Goal: Task Accomplishment & Management: Manage account settings

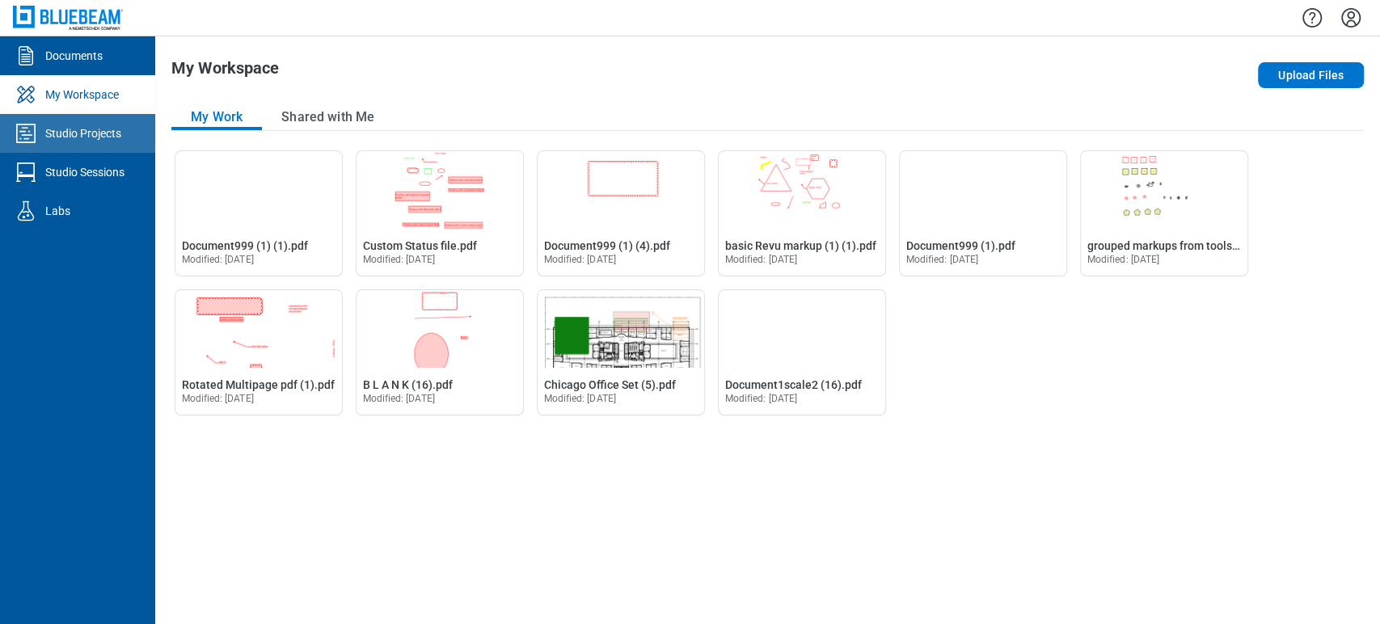
click at [24, 137] on icon "Studio Projects" at bounding box center [26, 133] width 26 height 26
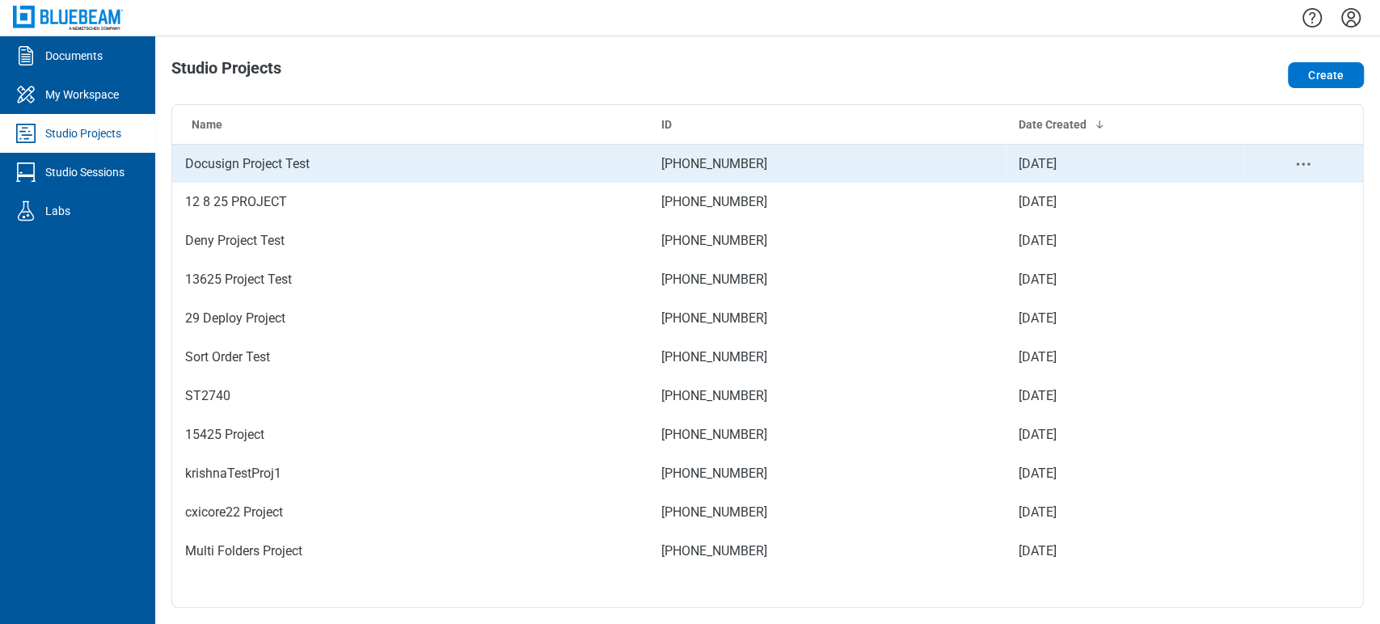
click at [240, 154] on td "Docusign Project Test" at bounding box center [410, 163] width 476 height 39
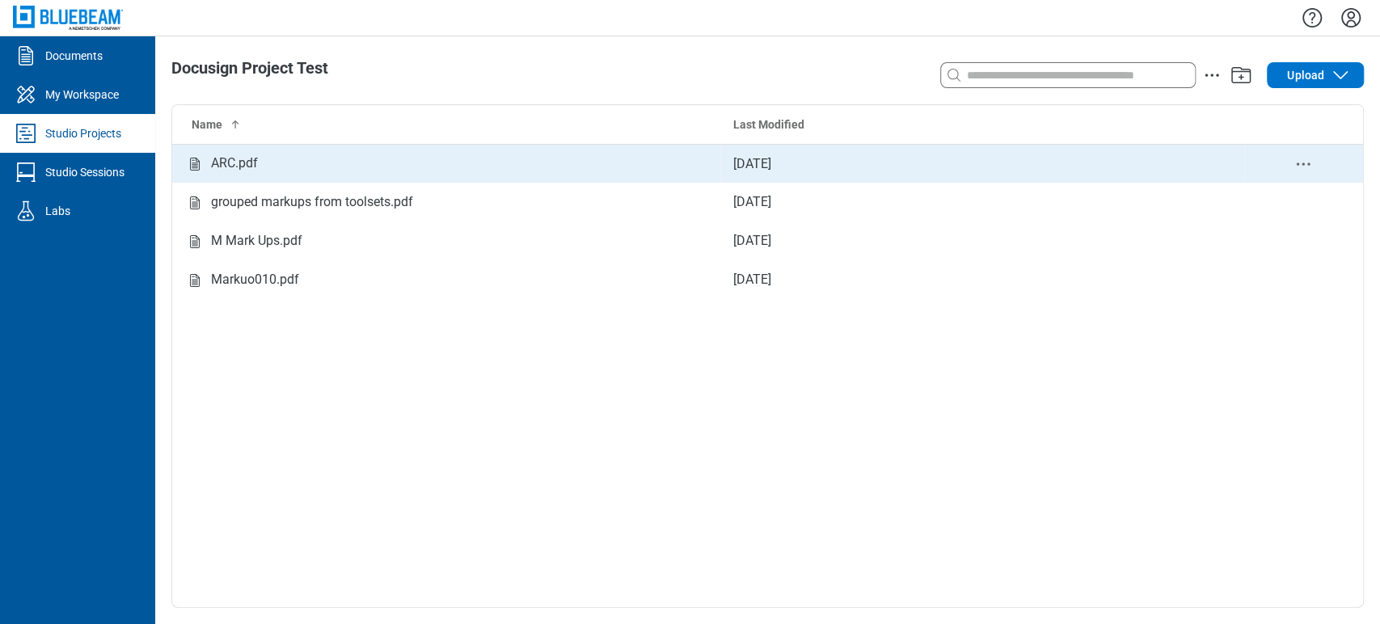
click at [310, 175] on td "ARC.pdf" at bounding box center [446, 163] width 548 height 39
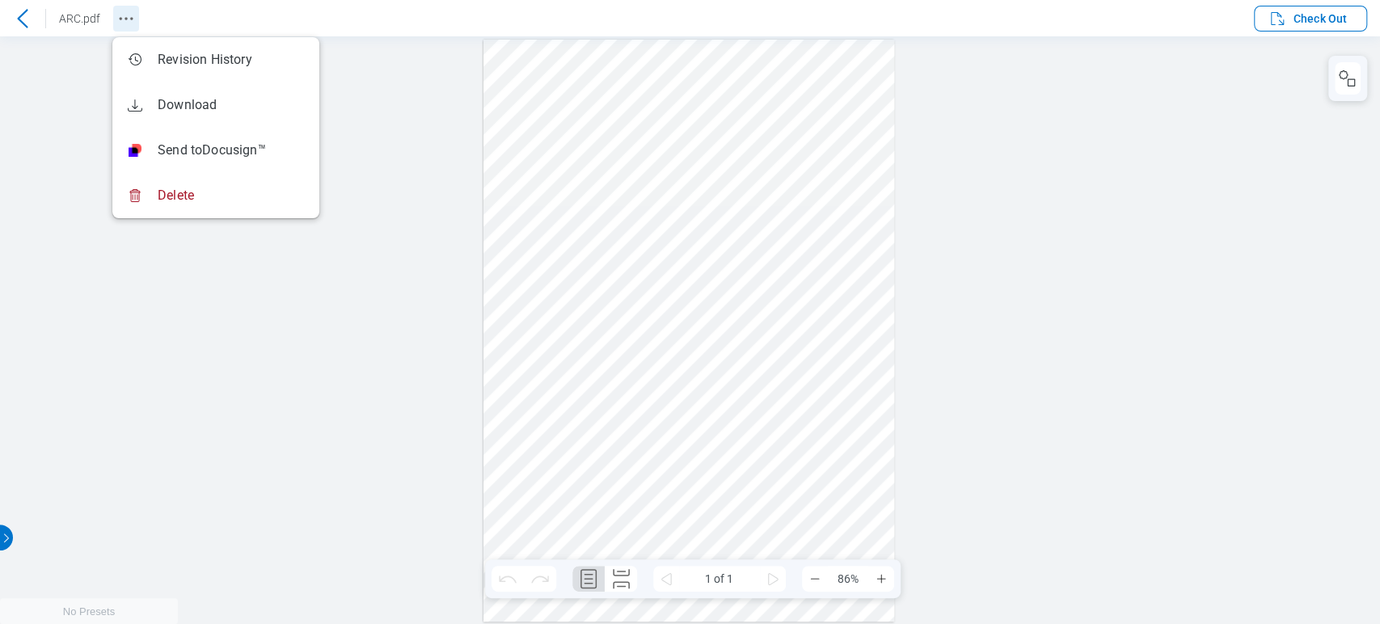
click at [125, 19] on icon "Revision History" at bounding box center [125, 18] width 19 height 19
click at [387, 87] on div at bounding box center [690, 330] width 1380 height 588
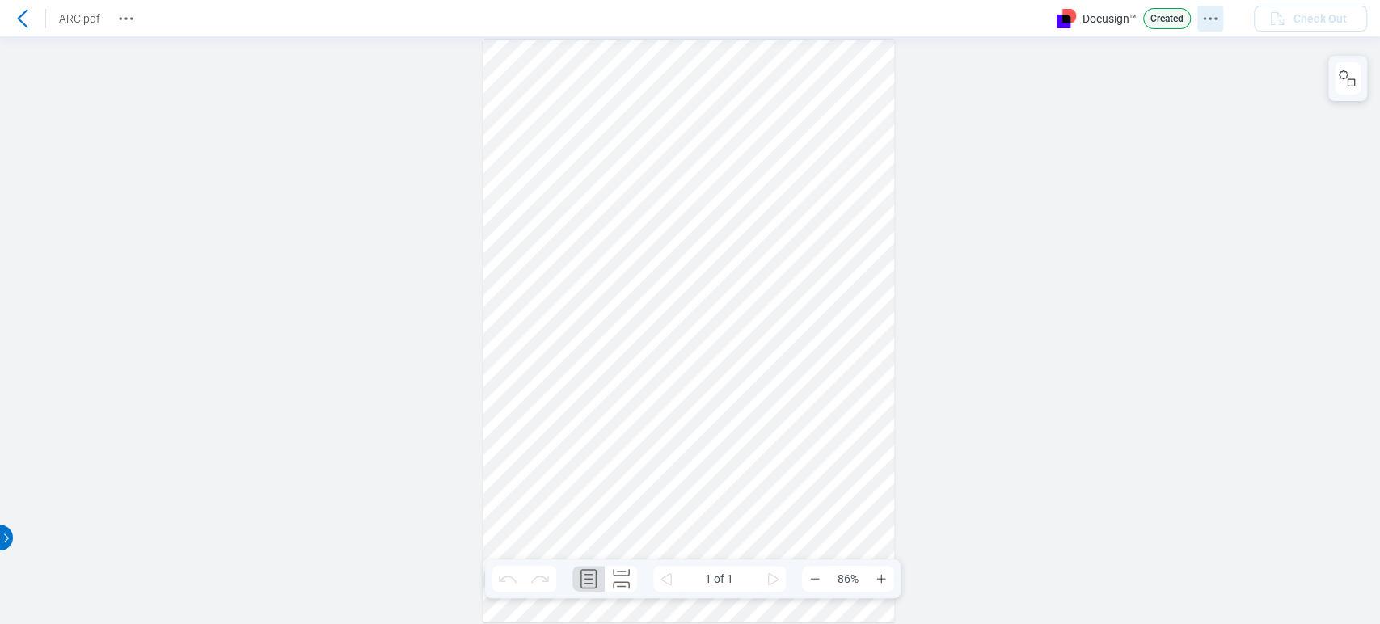
click at [1205, 18] on circle "Docusign Menu" at bounding box center [1204, 18] width 2 height 2
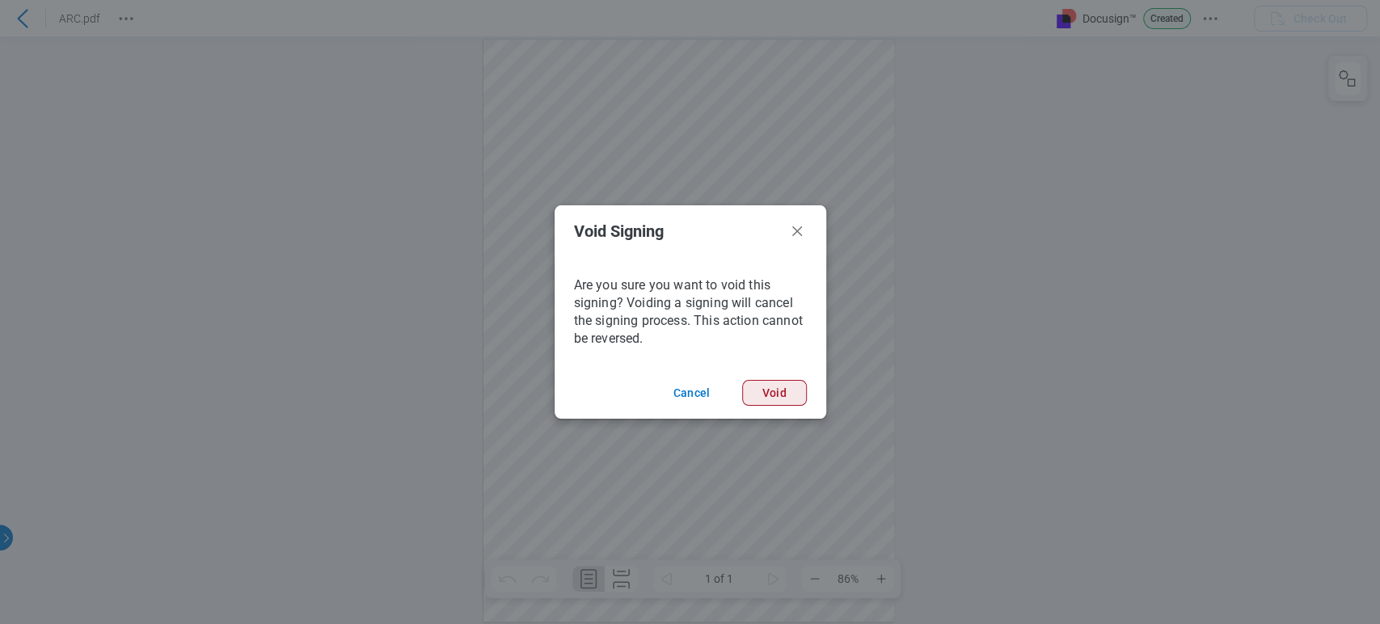
click at [787, 399] on button "Void" at bounding box center [774, 393] width 65 height 26
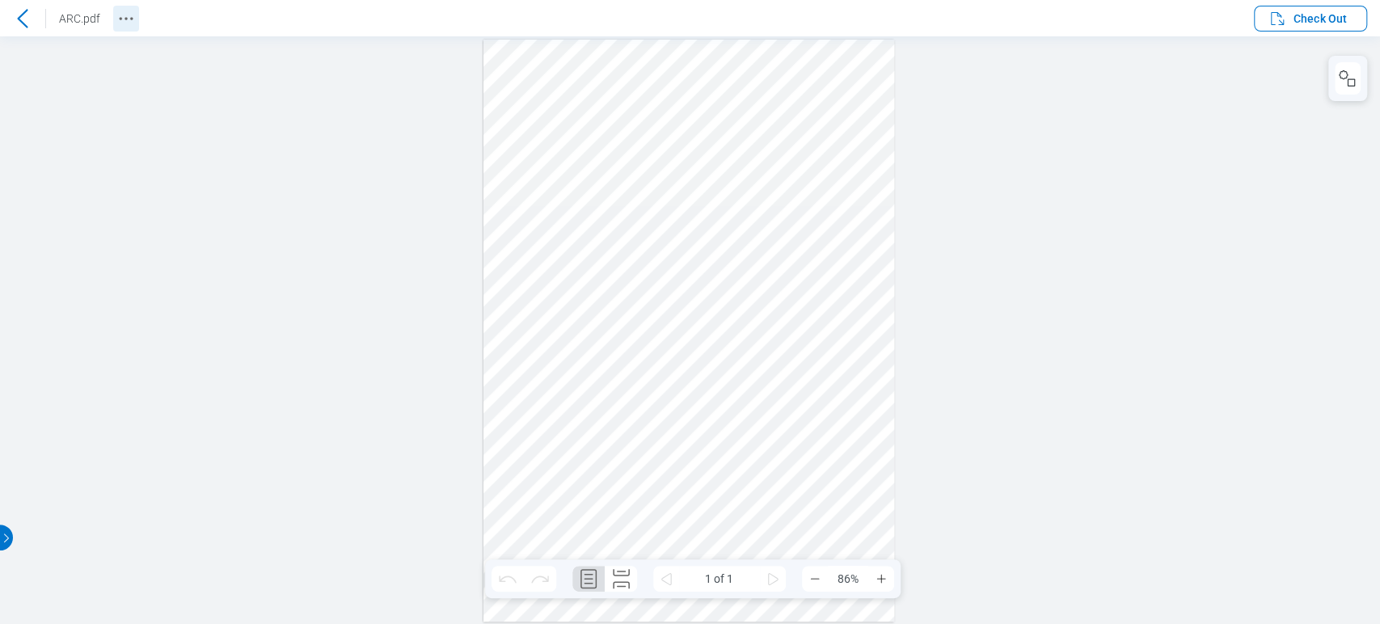
click at [133, 23] on icon "Revision History" at bounding box center [125, 18] width 19 height 19
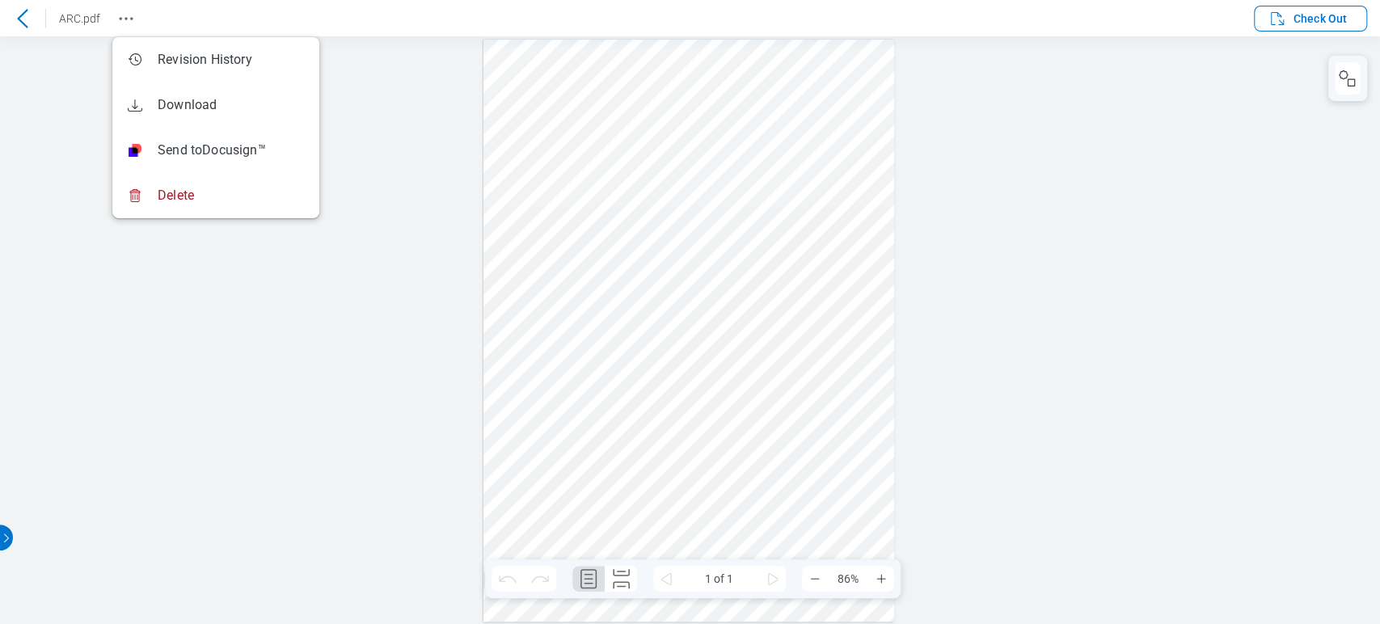
click at [1211, 77] on div at bounding box center [690, 330] width 1380 height 588
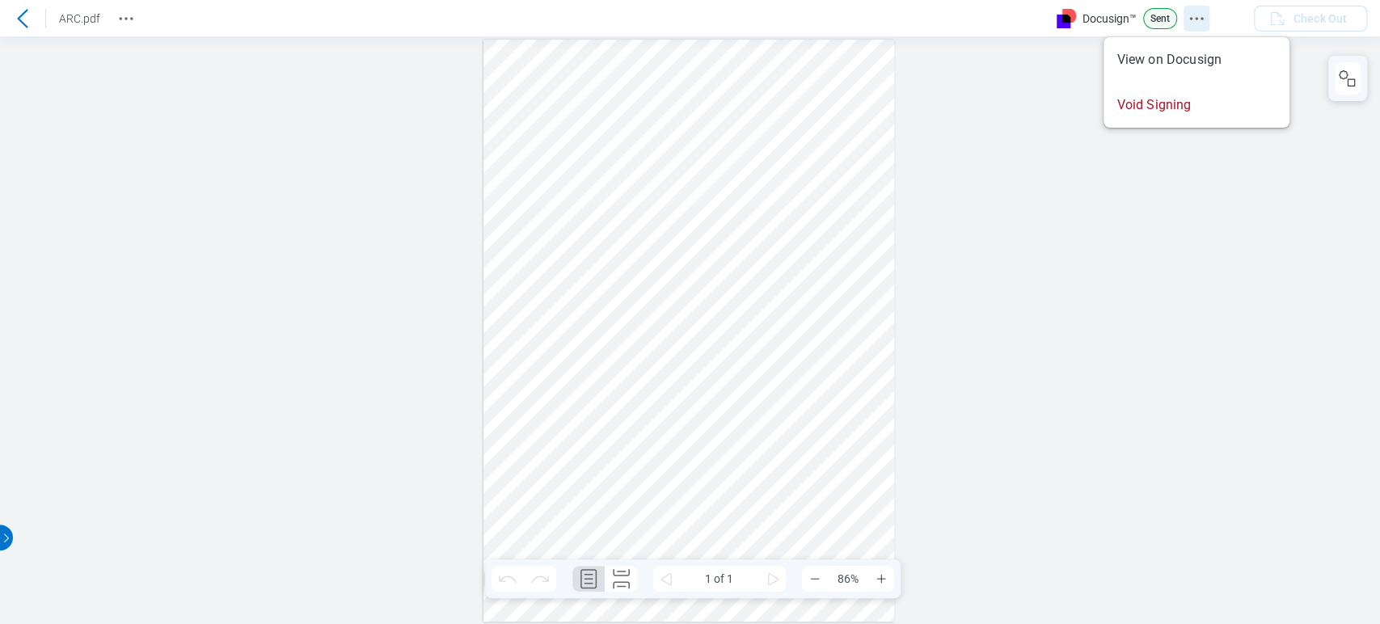
click at [1205, 18] on icon "Docusign Menu" at bounding box center [1196, 18] width 19 height 19
click at [116, 16] on icon "Revision History" at bounding box center [125, 18] width 19 height 19
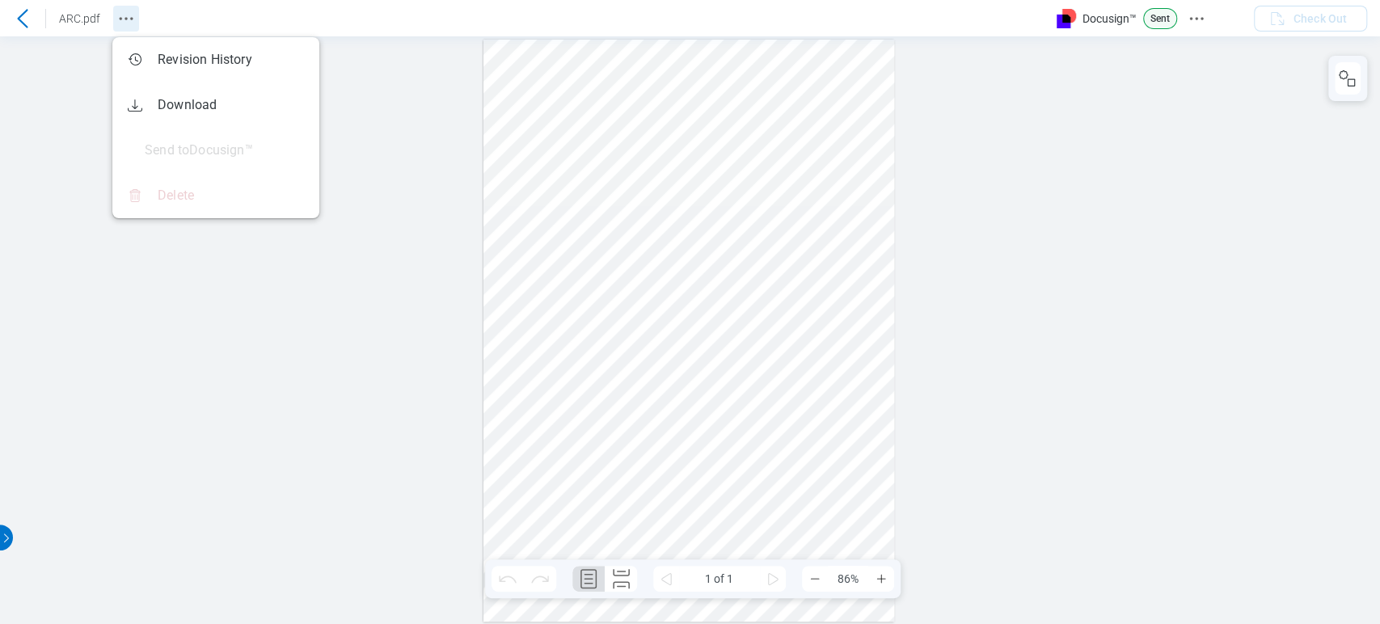
click at [116, 16] on icon "Revision History" at bounding box center [125, 18] width 19 height 19
click at [396, 100] on div at bounding box center [690, 330] width 1380 height 588
click at [1201, 16] on icon "Docusign Menu" at bounding box center [1196, 18] width 19 height 19
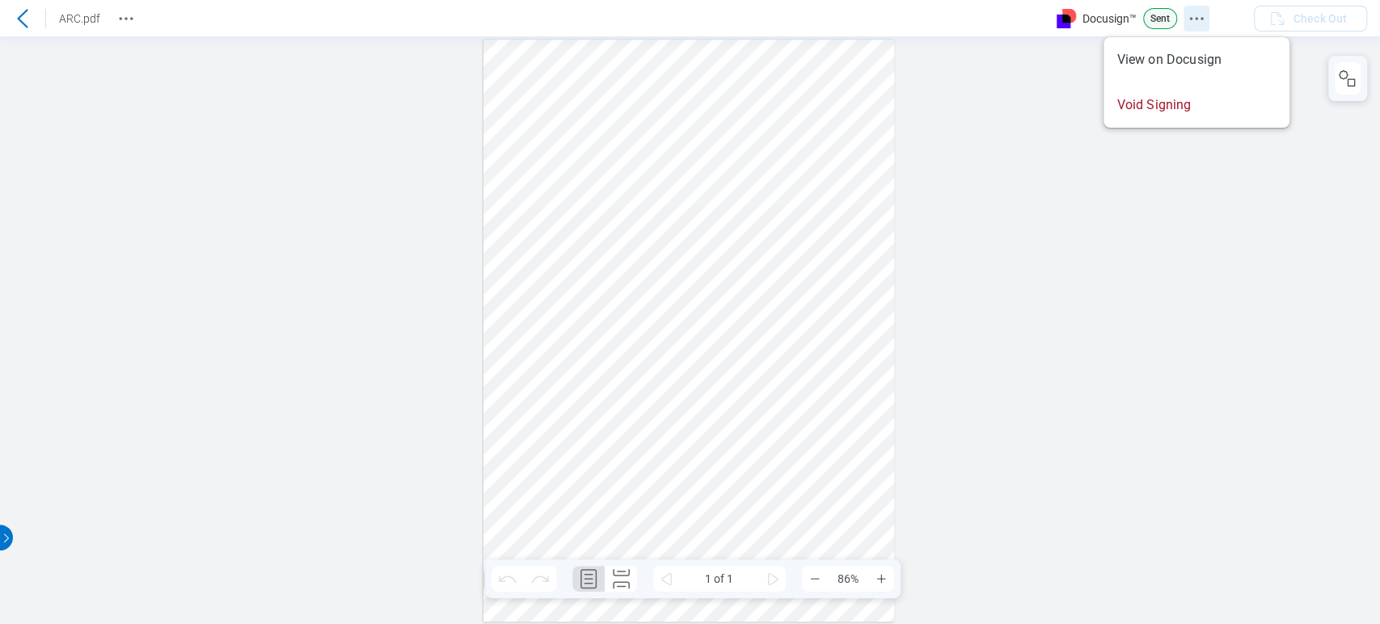
click at [1201, 16] on icon "Docusign Menu" at bounding box center [1196, 18] width 19 height 19
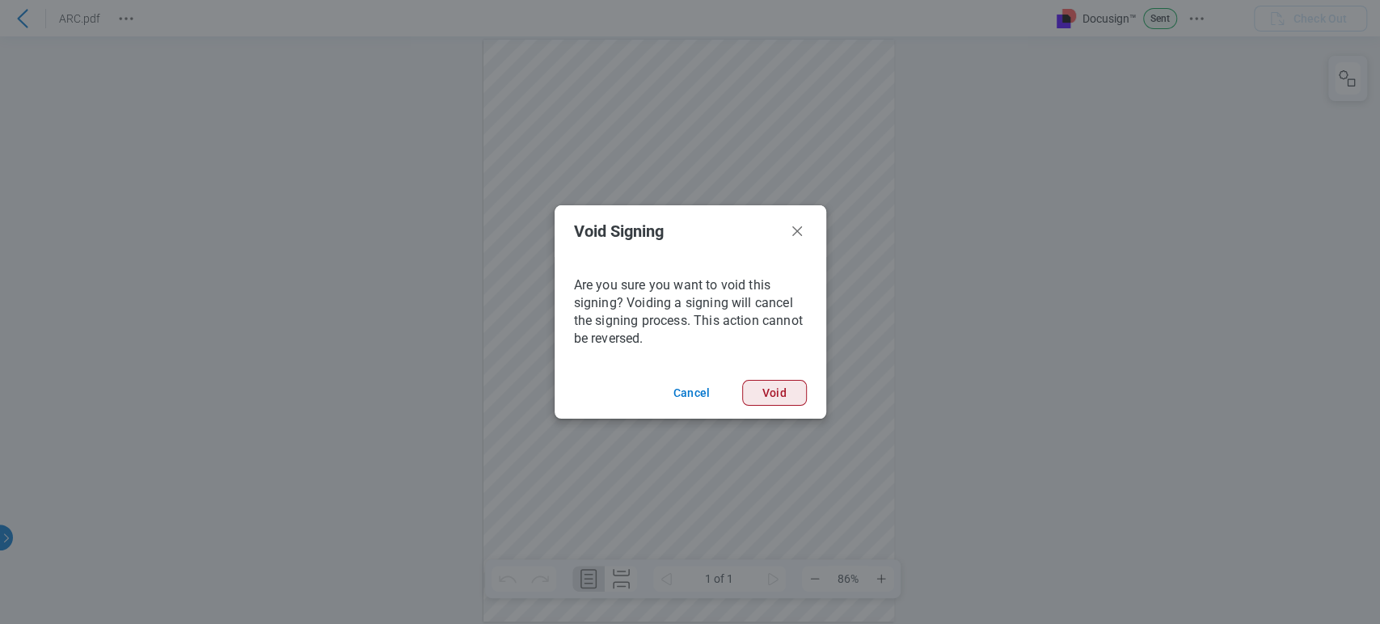
click at [779, 392] on button "Void" at bounding box center [774, 393] width 65 height 26
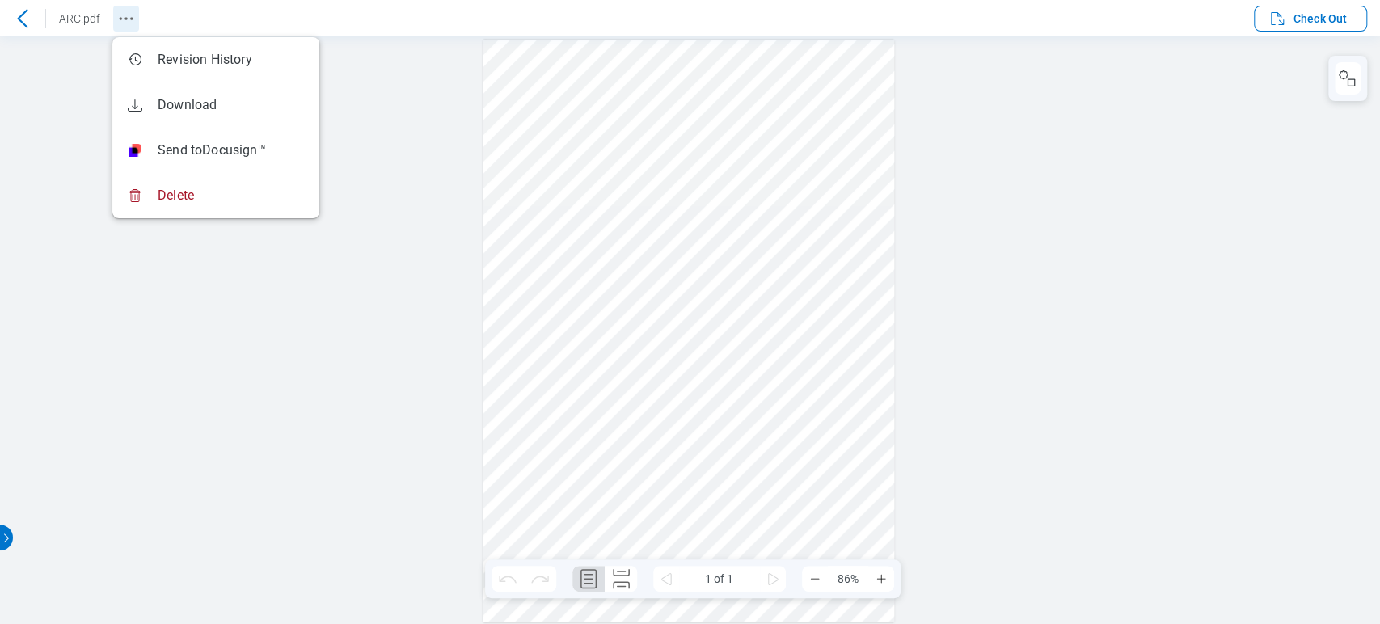
click at [126, 16] on icon "Revision History" at bounding box center [125, 18] width 19 height 19
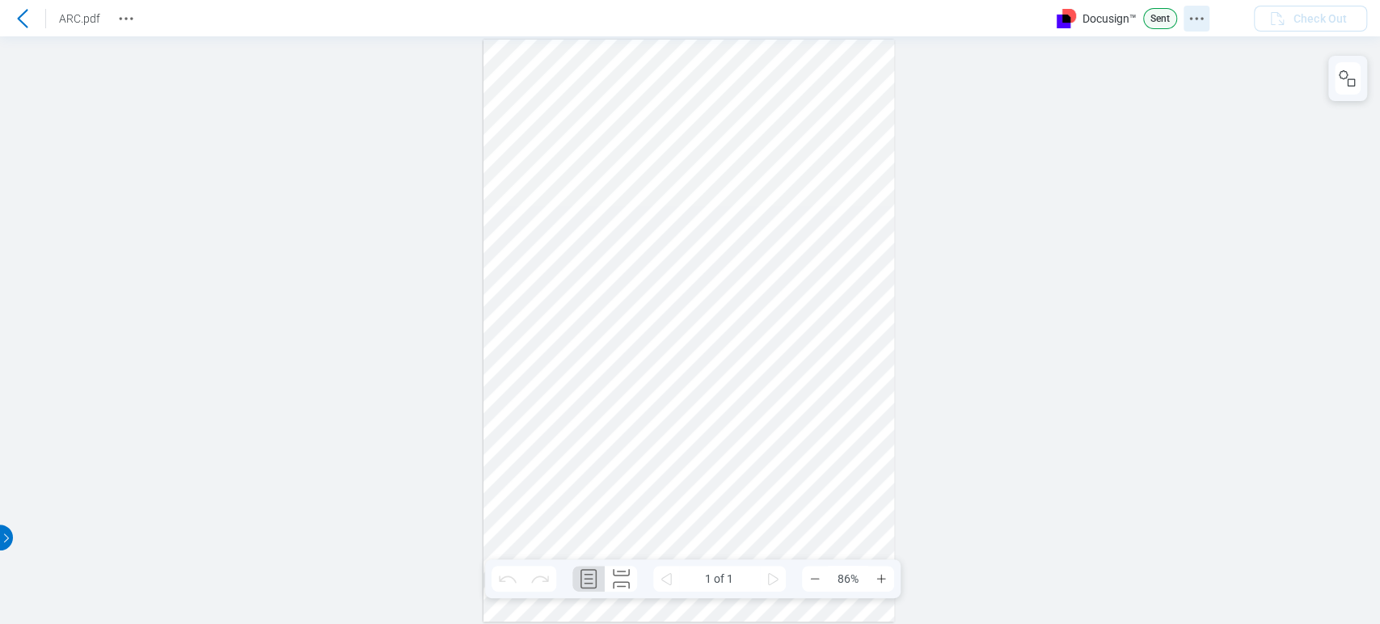
click at [1189, 13] on icon "Docusign Menu" at bounding box center [1196, 18] width 19 height 19
click at [958, 105] on div at bounding box center [690, 330] width 1380 height 588
click at [1197, 17] on icon "Docusign Menu" at bounding box center [1196, 18] width 19 height 19
click at [1217, 16] on icon "Docusign Menu" at bounding box center [1214, 18] width 19 height 19
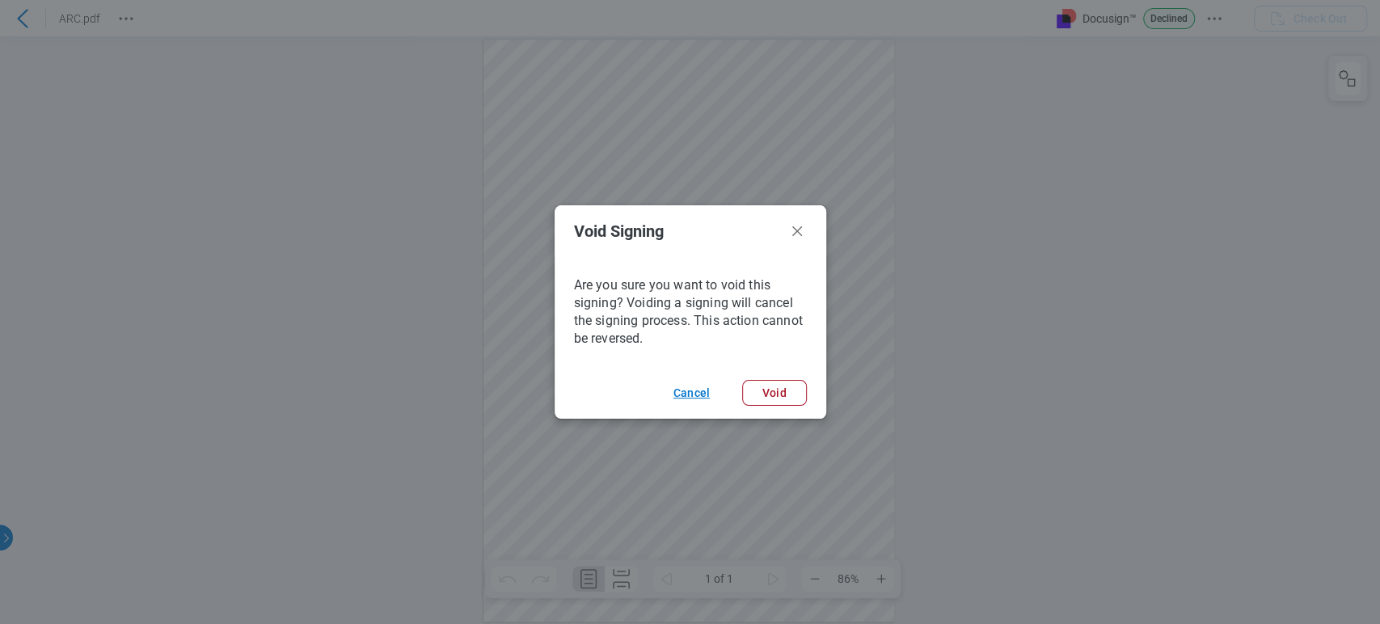
drag, startPoint x: 692, startPoint y: 394, endPoint x: 775, endPoint y: 243, distance: 172.6
click at [692, 394] on button "Cancel" at bounding box center [691, 393] width 75 height 26
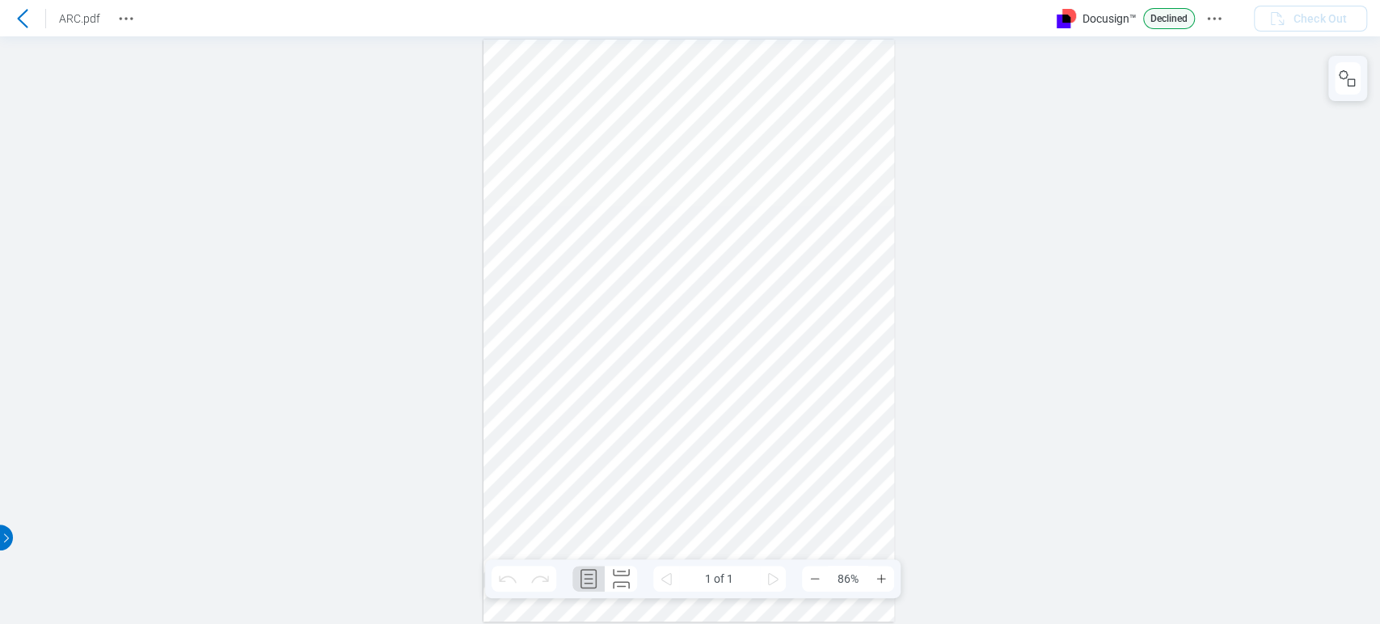
click at [1230, 20] on div "Docusign™ Declined" at bounding box center [1146, 18] width 178 height 21
click at [1215, 13] on icon "Docusign Menu" at bounding box center [1214, 18] width 19 height 19
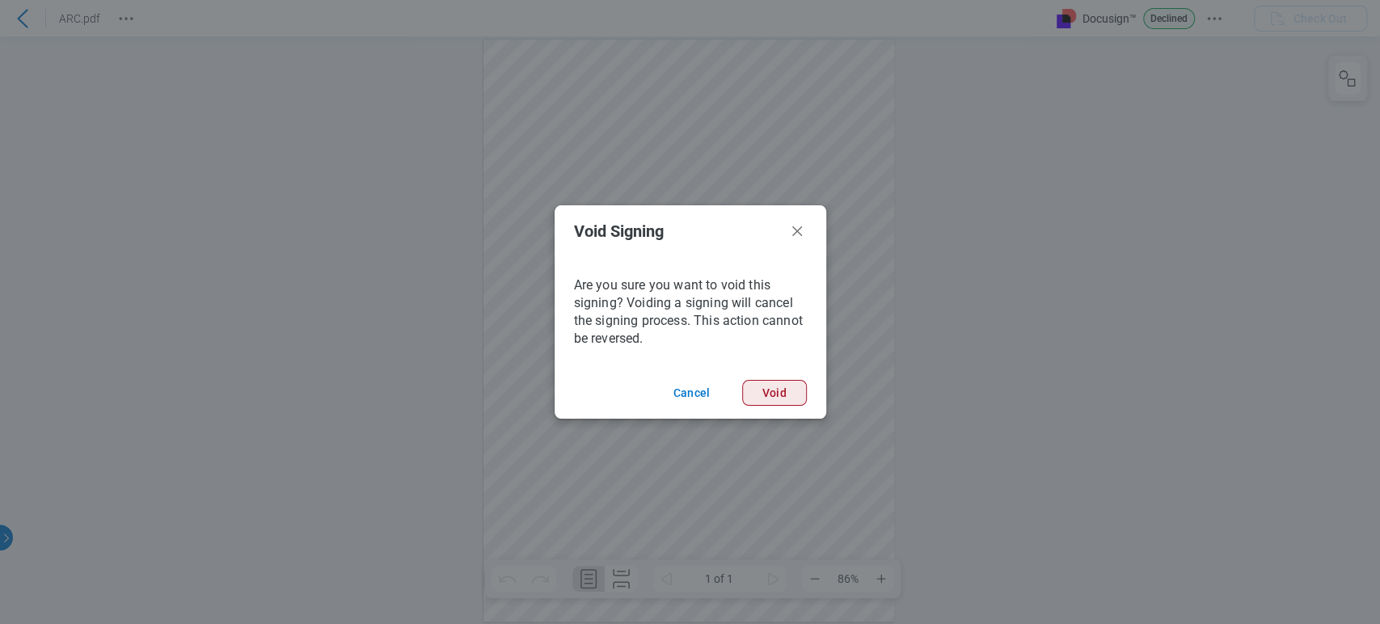
click at [779, 392] on button "Void" at bounding box center [774, 393] width 65 height 26
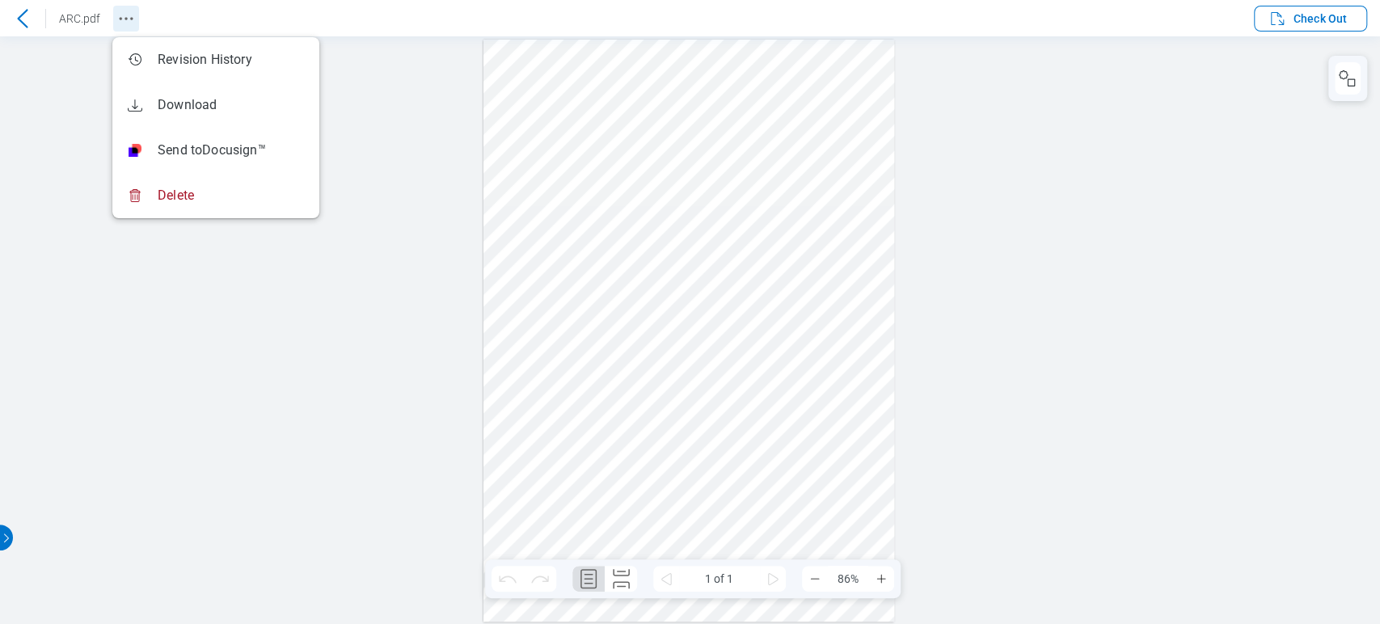
click at [133, 26] on icon "Revision History" at bounding box center [125, 18] width 19 height 19
click at [29, 122] on div at bounding box center [690, 330] width 1380 height 588
click at [246, 427] on div at bounding box center [690, 330] width 1380 height 588
click at [230, 314] on div at bounding box center [690, 330] width 1380 height 588
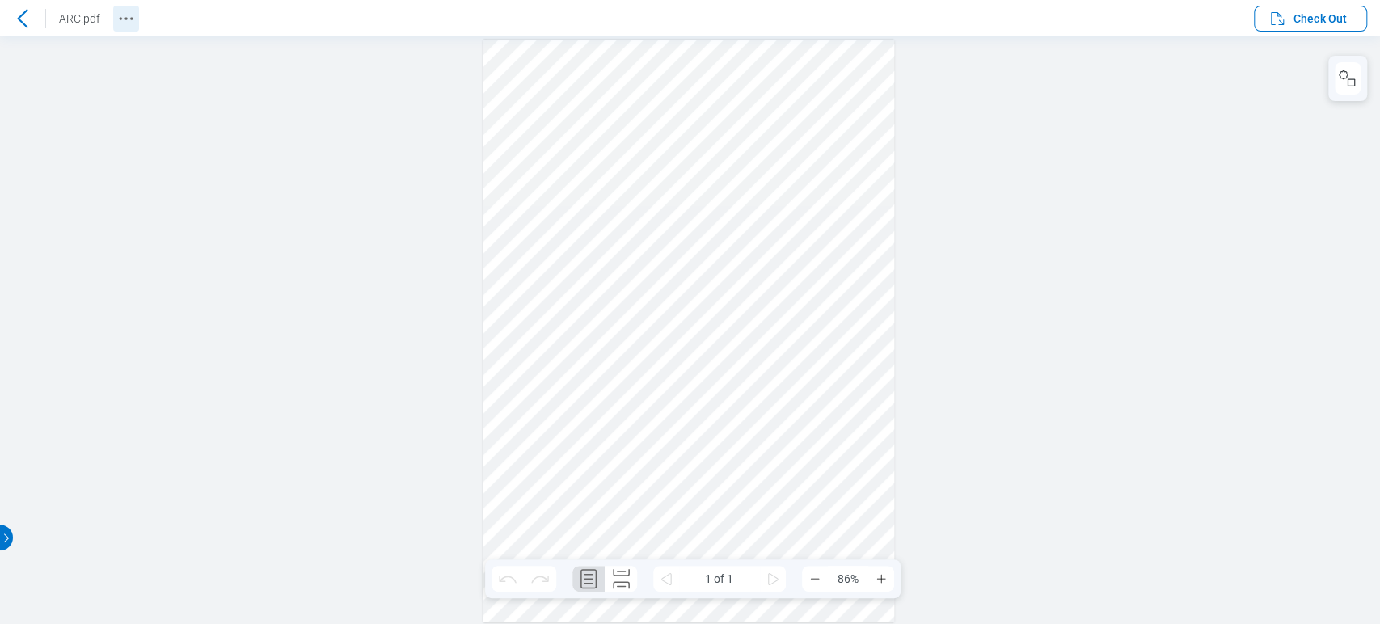
click at [116, 18] on icon "Revision History" at bounding box center [125, 18] width 19 height 19
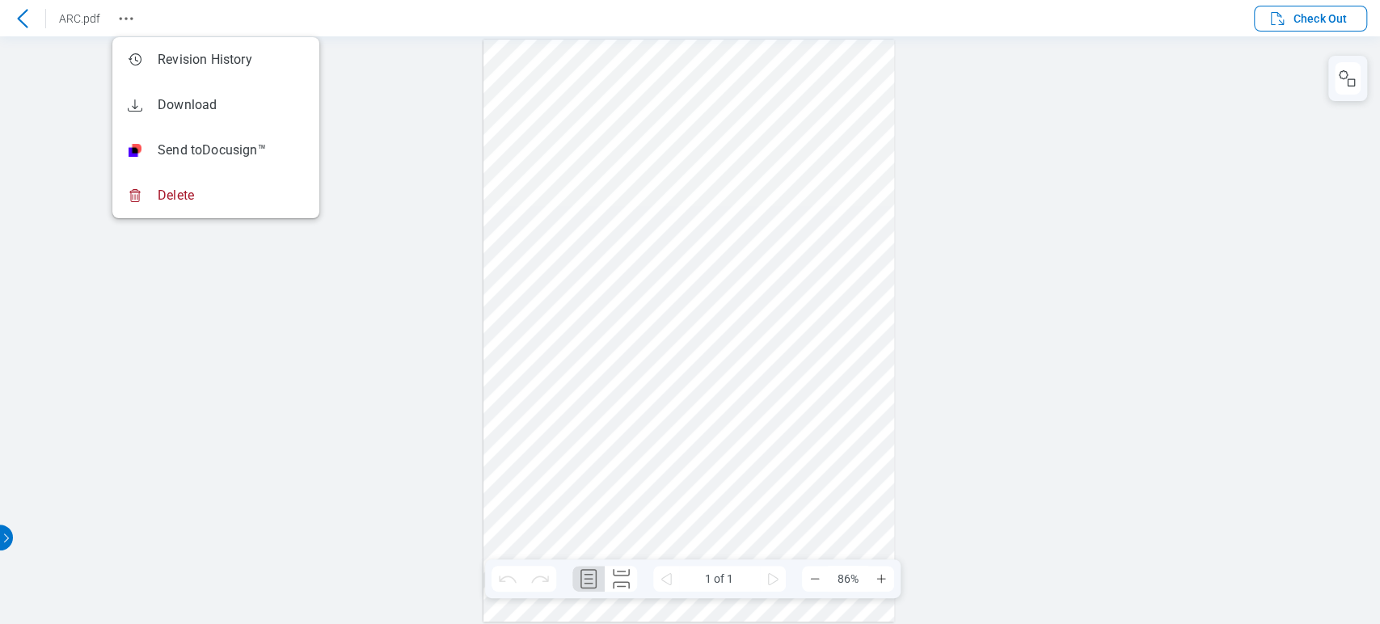
click at [1093, 49] on div at bounding box center [690, 330] width 1380 height 588
click at [27, 18] on icon at bounding box center [22, 18] width 19 height 19
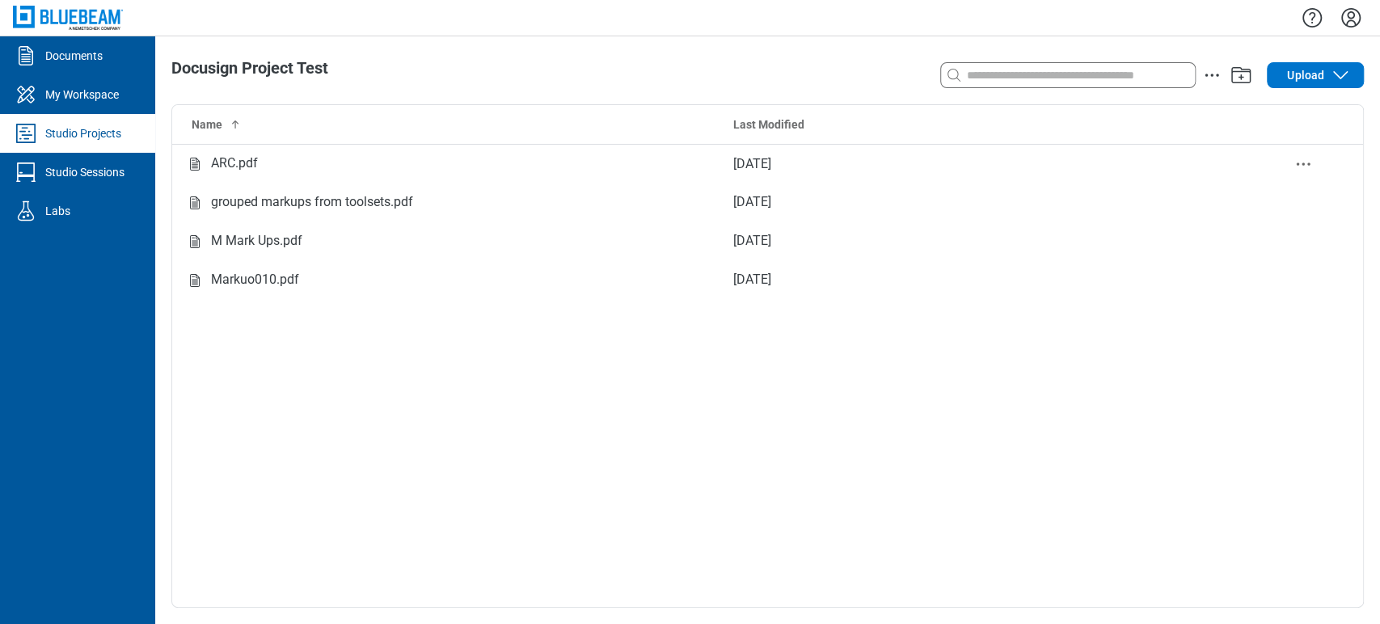
click at [336, 152] on td "ARC.pdf" at bounding box center [446, 163] width 548 height 39
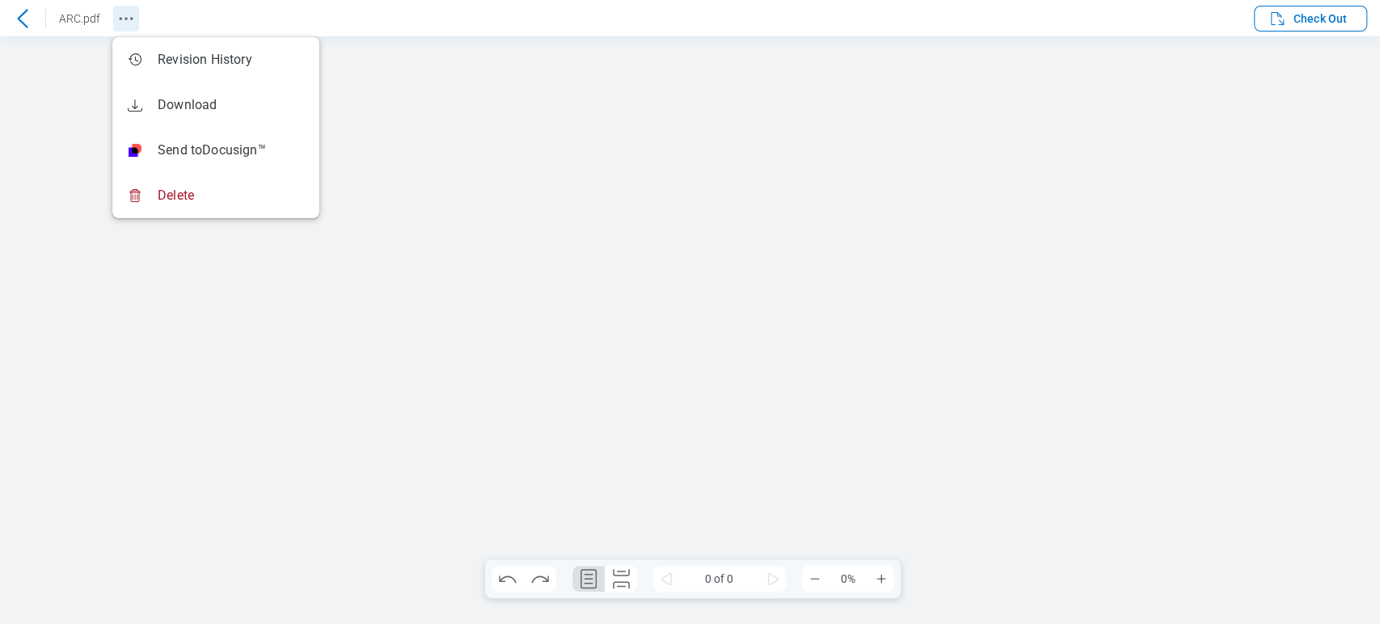
click at [129, 23] on icon "Revision History" at bounding box center [125, 18] width 19 height 19
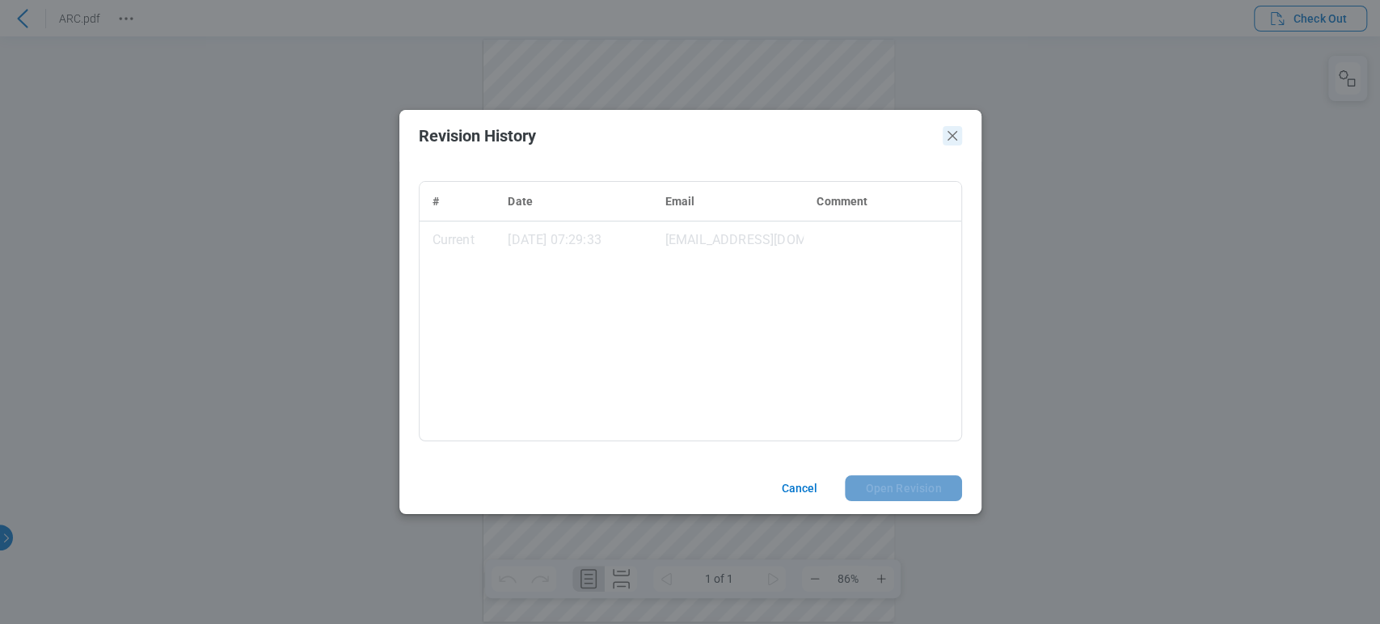
click at [952, 136] on icon "Close" at bounding box center [953, 136] width 10 height 10
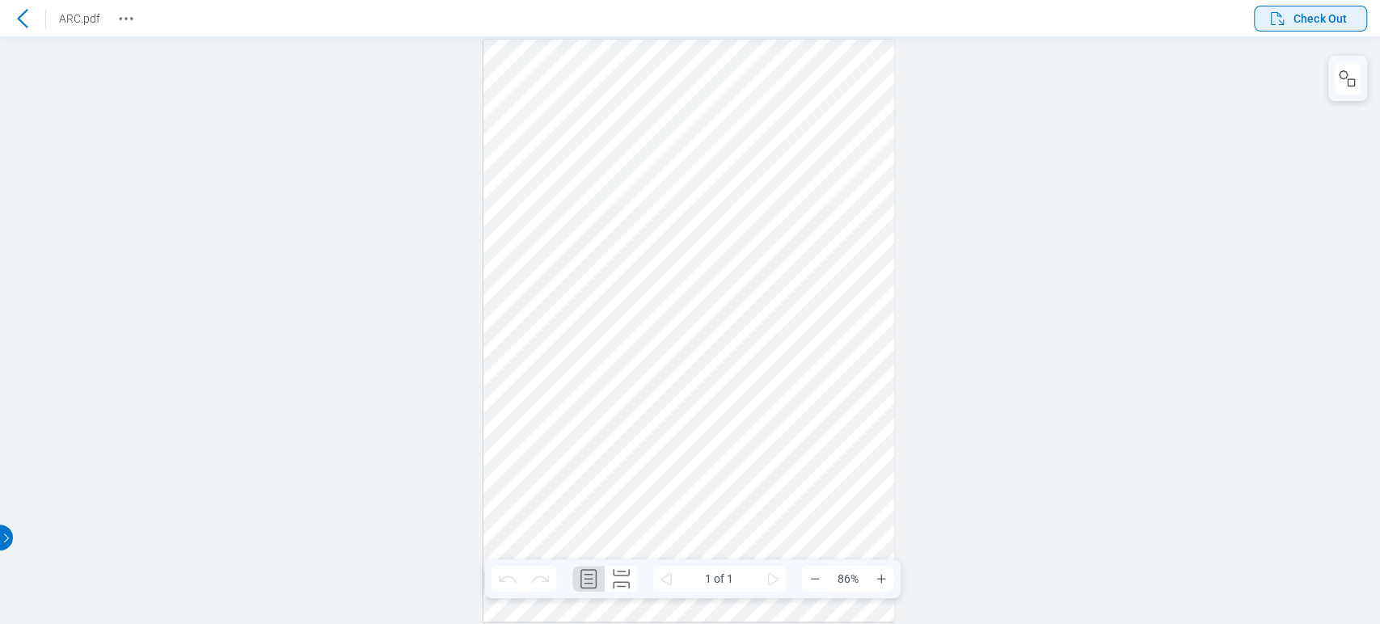
click at [1294, 19] on span "Check Out" at bounding box center [1320, 19] width 53 height 16
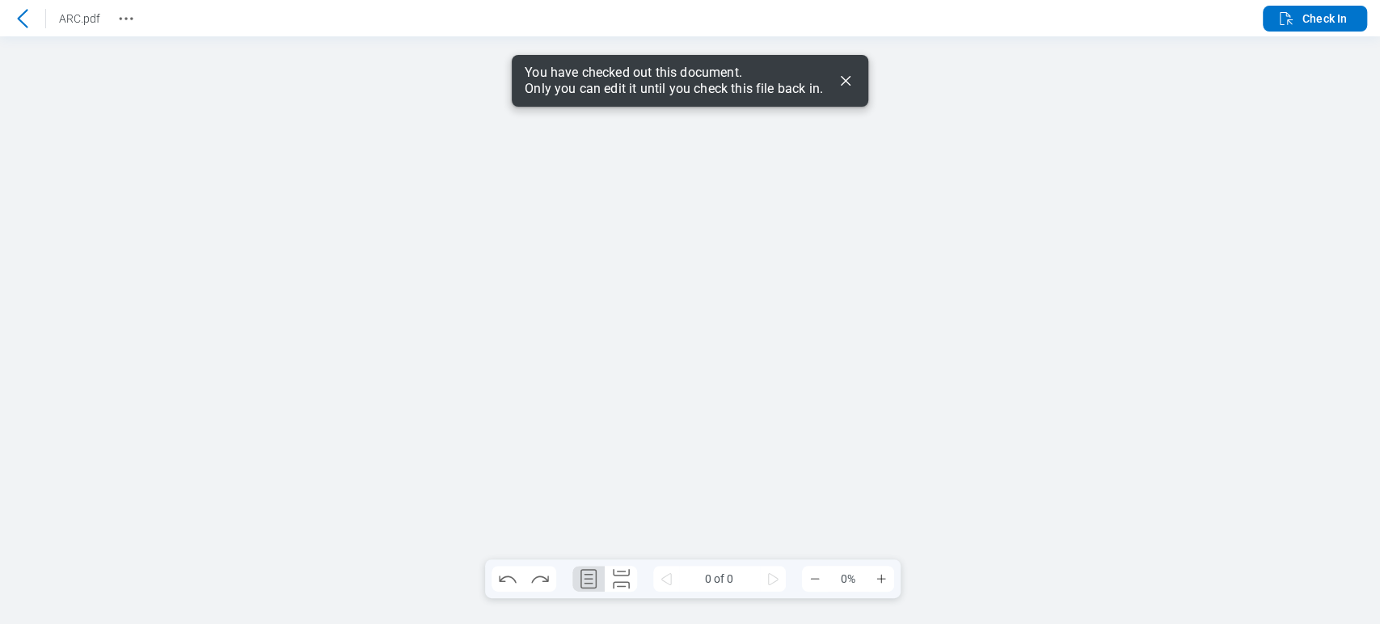
click at [852, 82] on icon "Dismiss" at bounding box center [845, 80] width 19 height 19
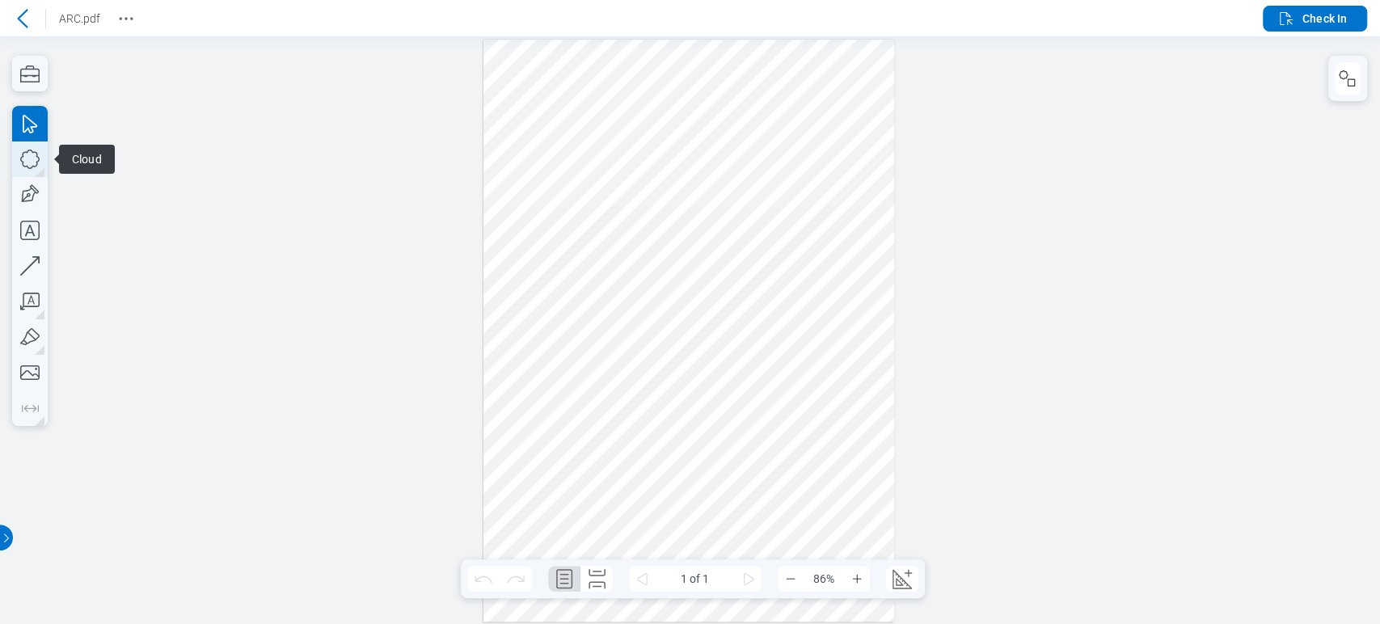
click at [36, 152] on icon "button" at bounding box center [30, 159] width 36 height 36
drag, startPoint x: 514, startPoint y: 105, endPoint x: 0, endPoint y: -1, distance: 525.0
click at [0, 36] on html ".cls-1{fill:#8c8c8c;} icon - detach .cls-1{fill:#8c8c8c;} icon - detach .cls-1{…" at bounding box center [690, 330] width 1380 height 588
click at [130, 19] on icon "Revision History" at bounding box center [125, 18] width 19 height 19
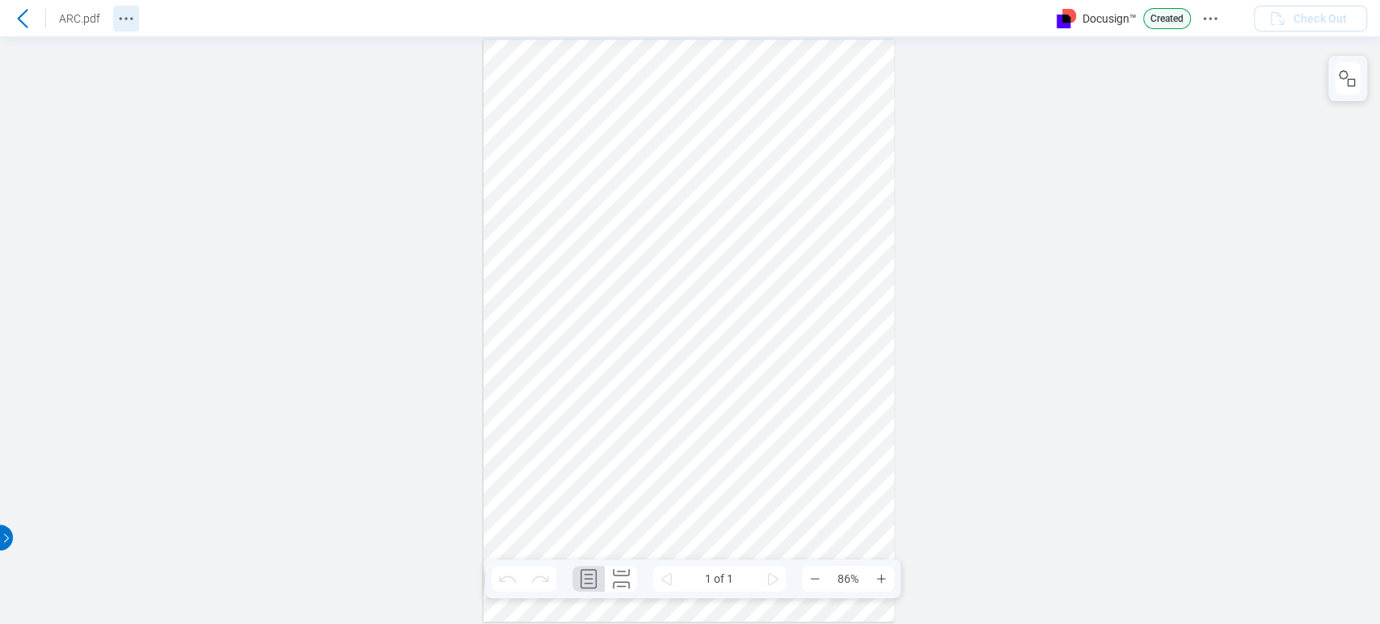
click at [131, 25] on icon "Revision History" at bounding box center [125, 18] width 19 height 19
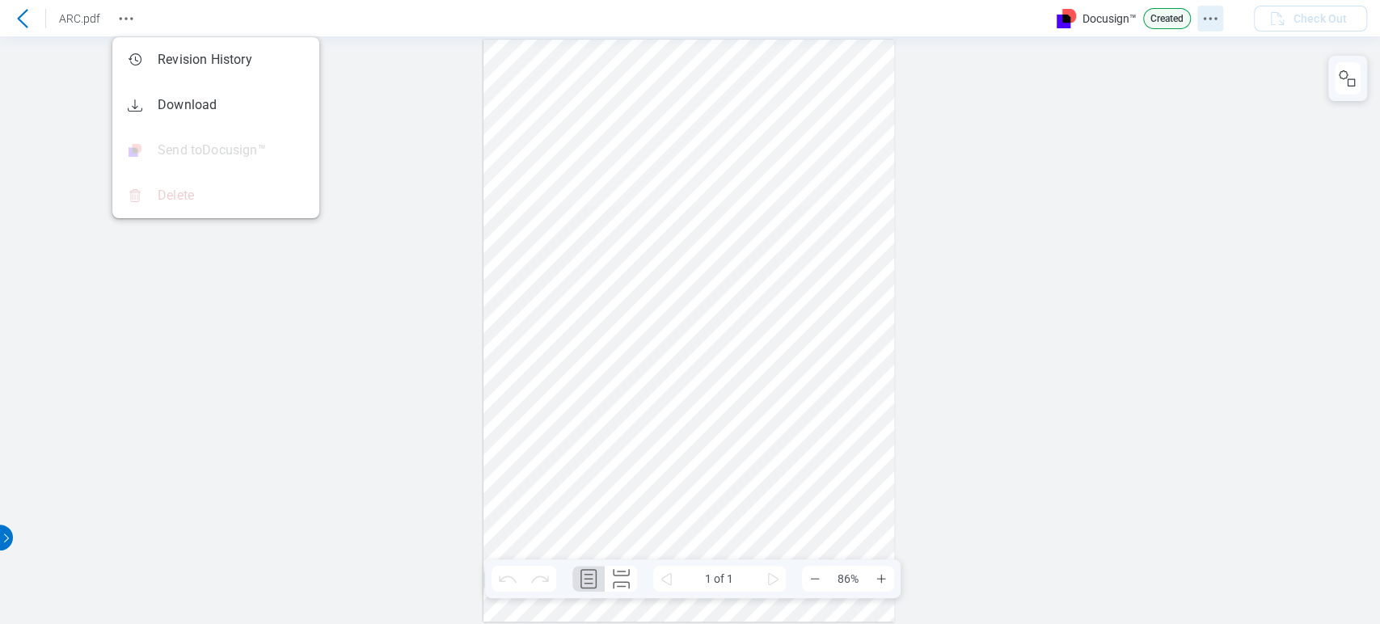
click at [1203, 21] on icon "Docusign Menu" at bounding box center [1210, 18] width 19 height 19
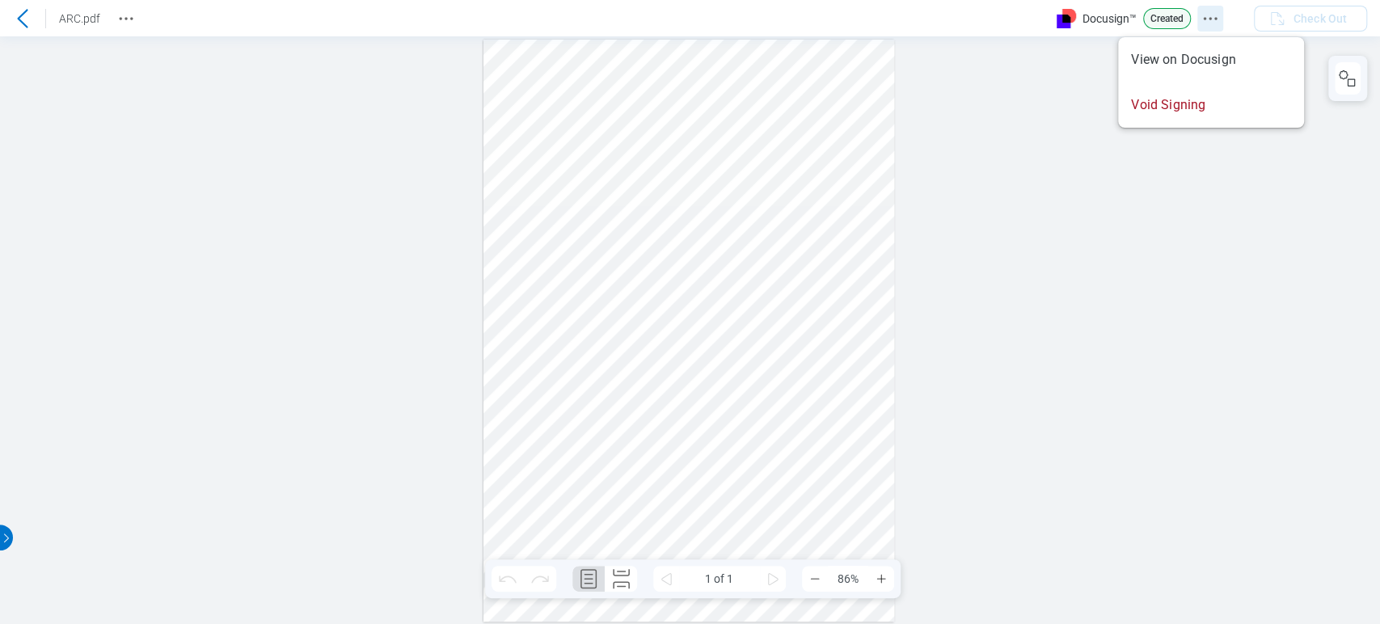
click at [1203, 21] on icon "Docusign Menu" at bounding box center [1210, 18] width 19 height 19
click at [948, 359] on div at bounding box center [690, 330] width 1380 height 588
click at [128, 27] on icon "Revision History" at bounding box center [125, 18] width 19 height 19
click at [137, 10] on button "Revision History" at bounding box center [126, 19] width 26 height 26
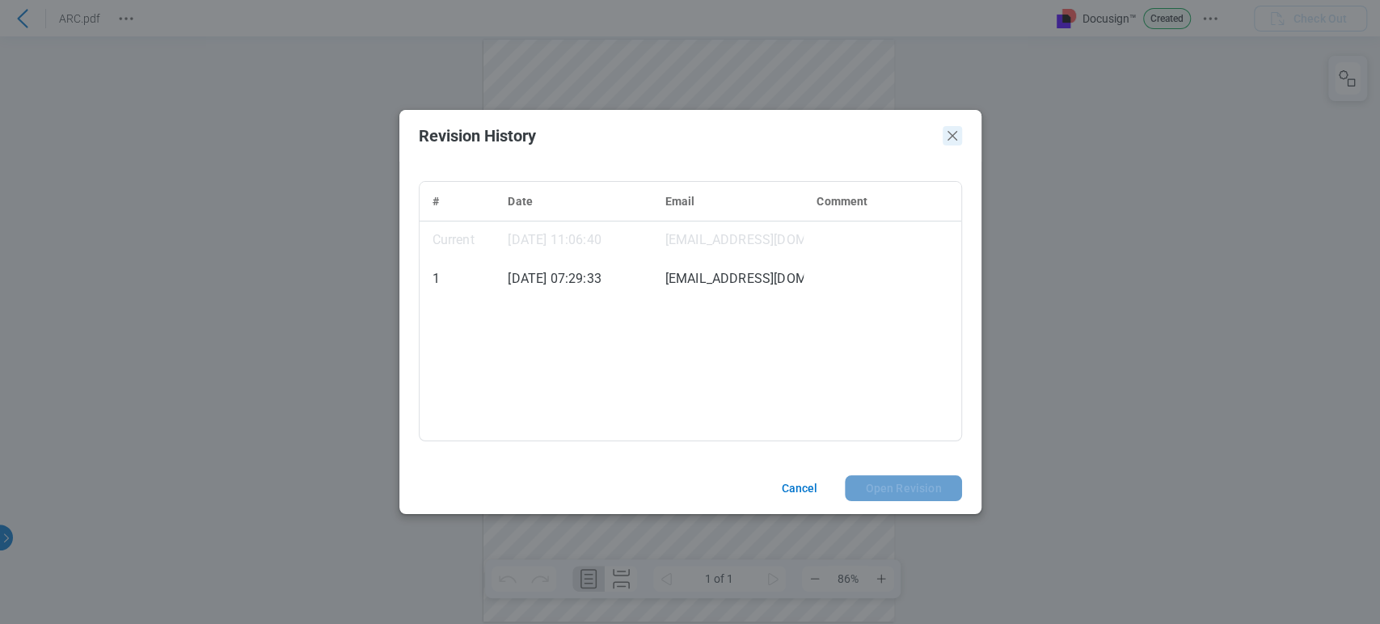
click at [955, 137] on icon "Close" at bounding box center [952, 135] width 19 height 19
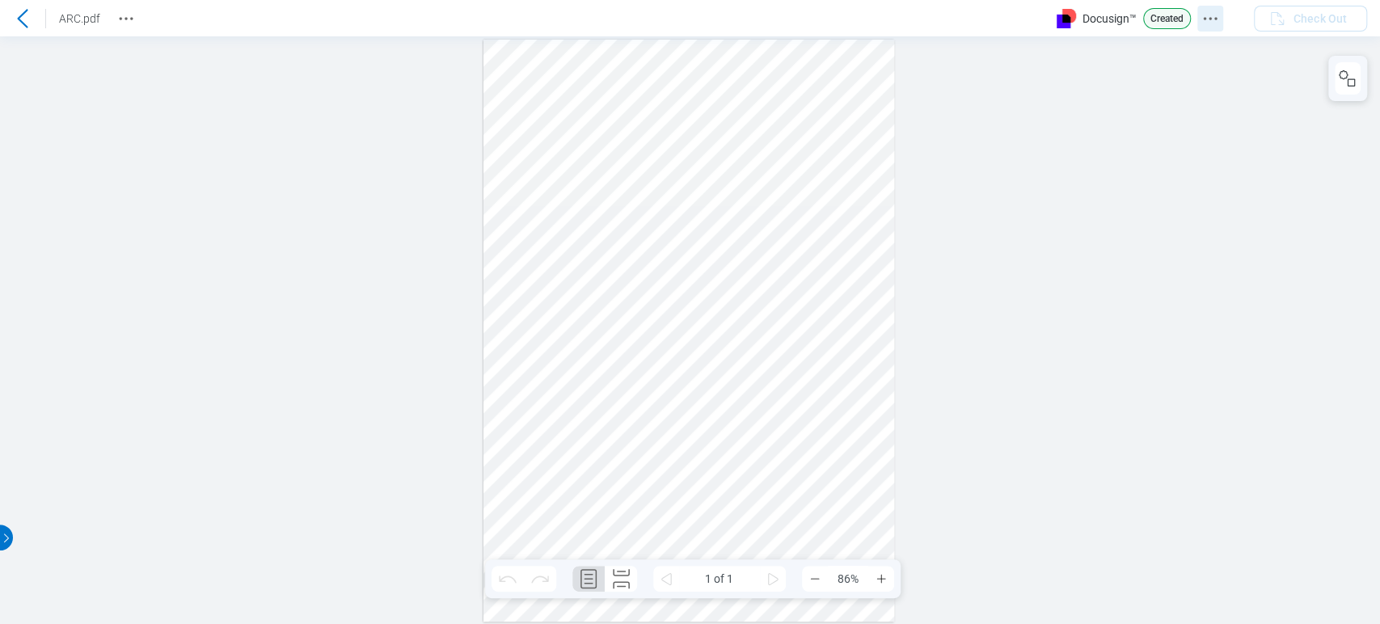
click at [1205, 19] on circle "Docusign Menu" at bounding box center [1204, 18] width 2 height 2
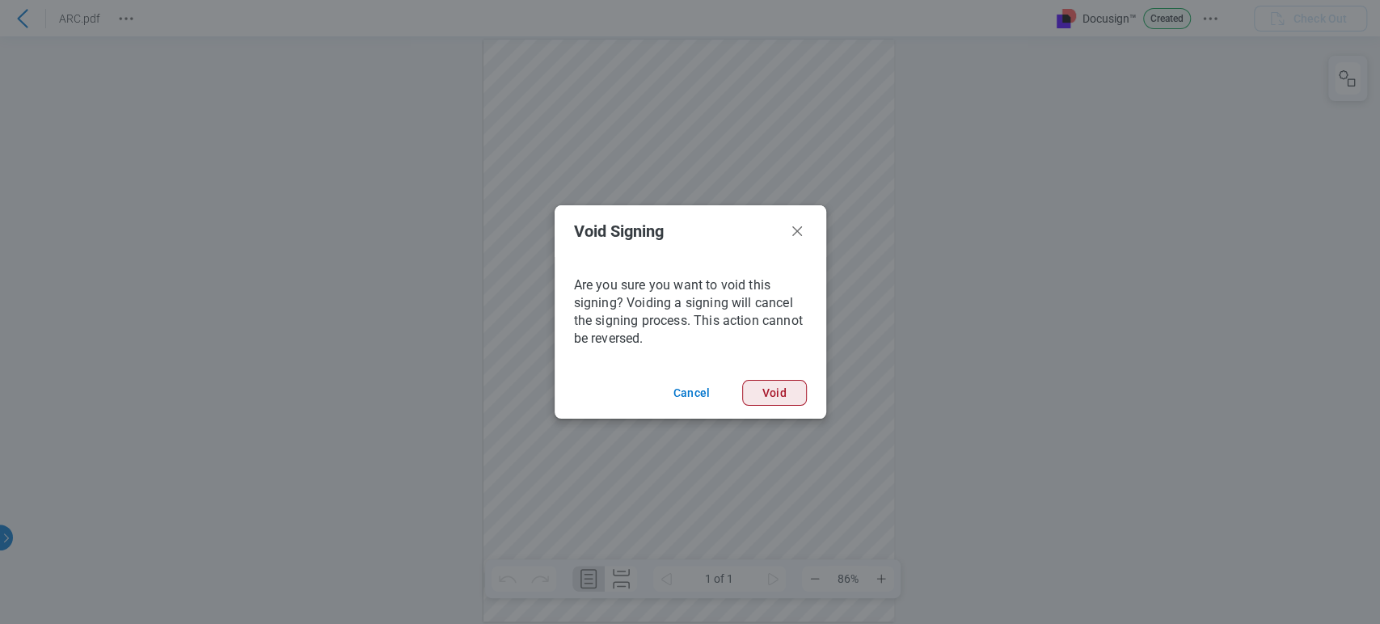
click at [775, 399] on button "Void" at bounding box center [774, 393] width 65 height 26
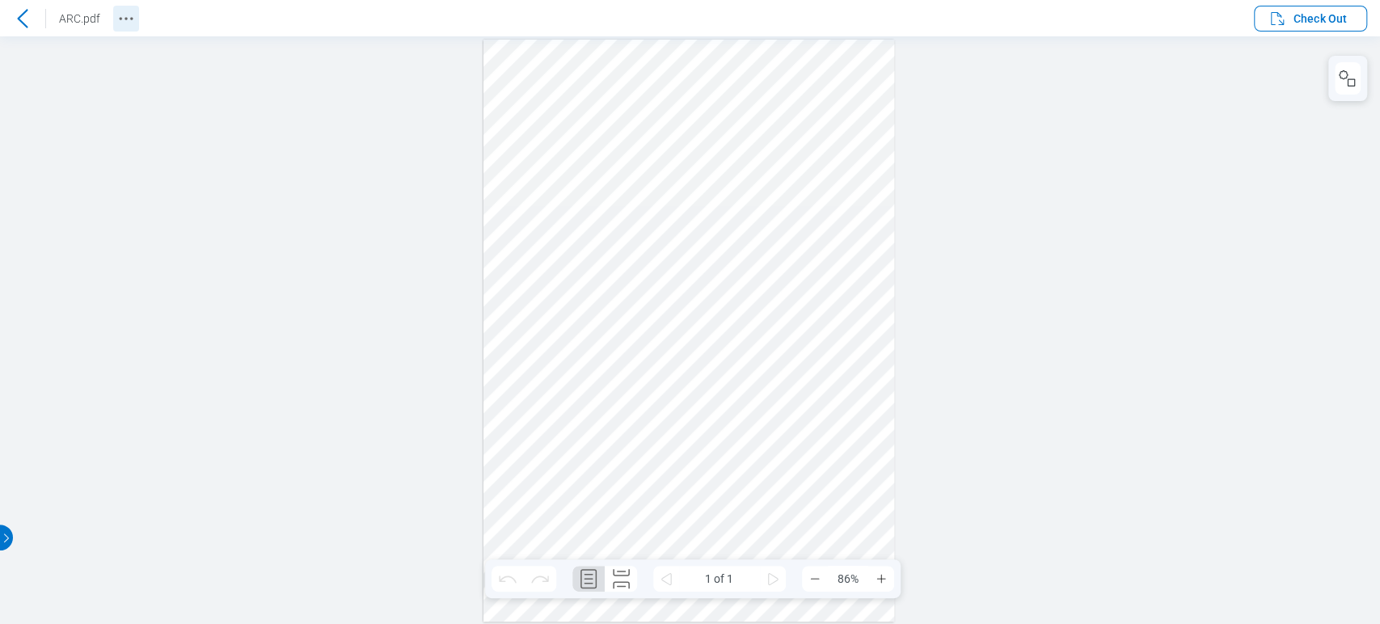
click at [114, 21] on button "Revision History" at bounding box center [126, 19] width 26 height 26
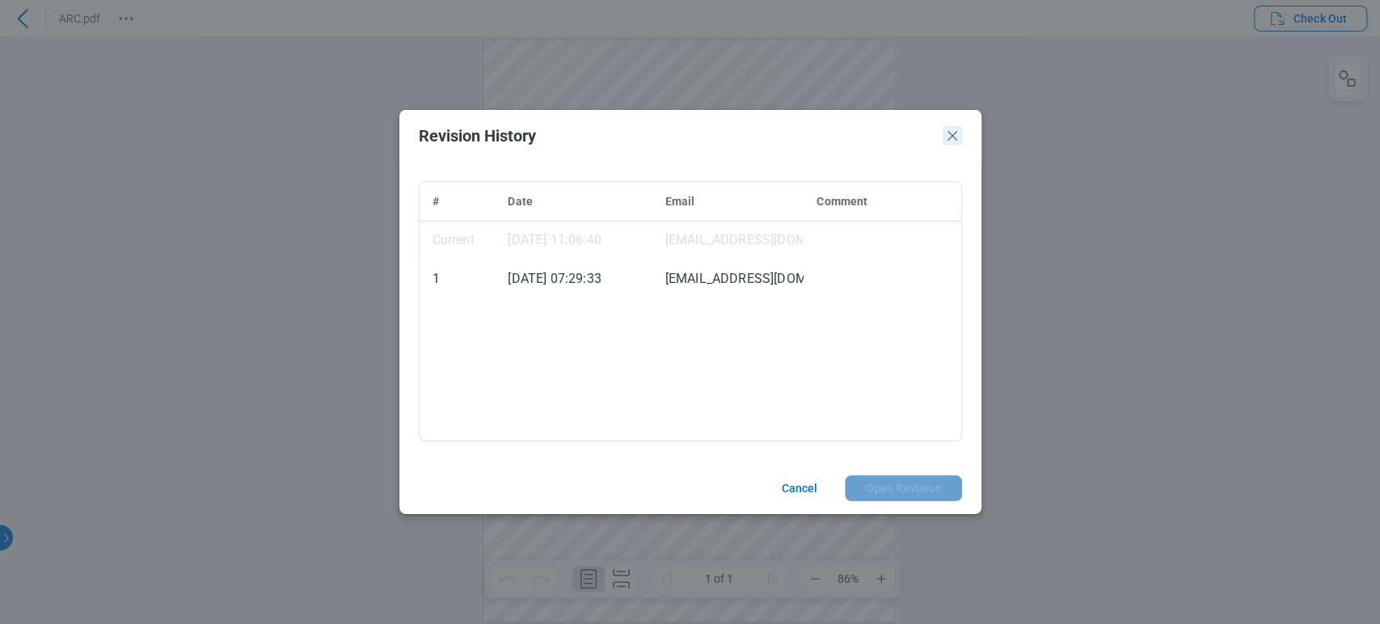
click at [947, 137] on icon "Close" at bounding box center [952, 135] width 19 height 19
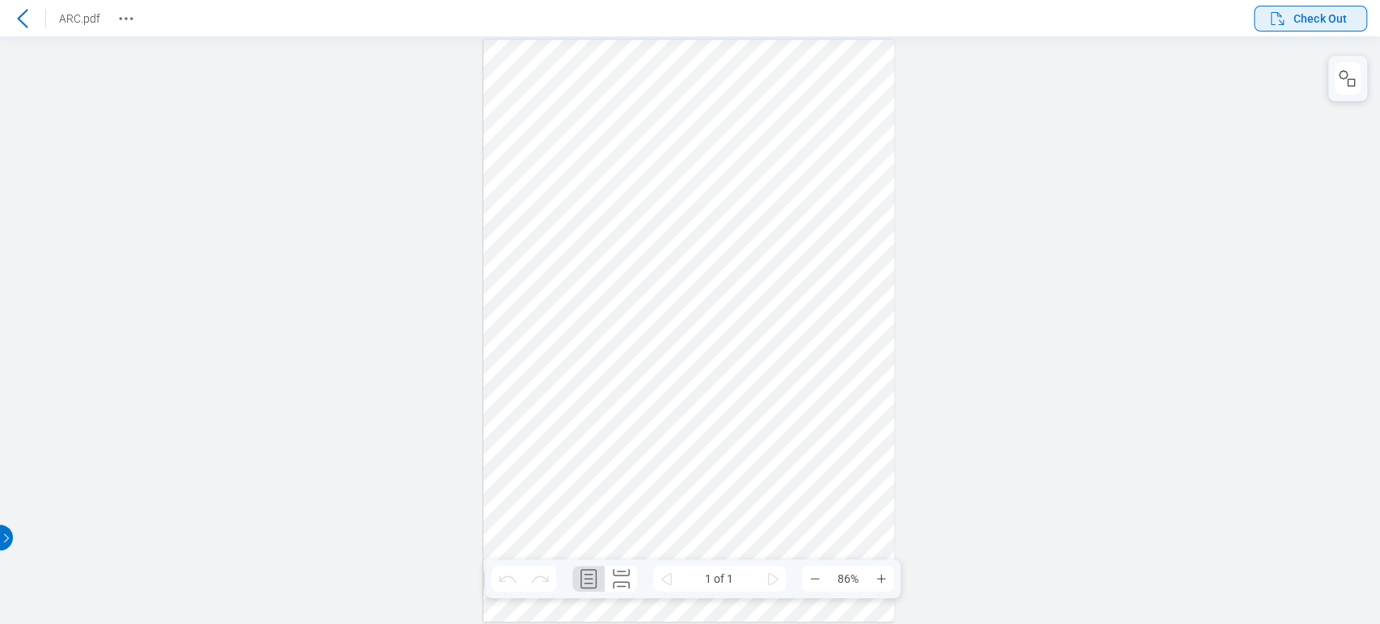
click at [1311, 15] on span "Check Out" at bounding box center [1320, 19] width 53 height 16
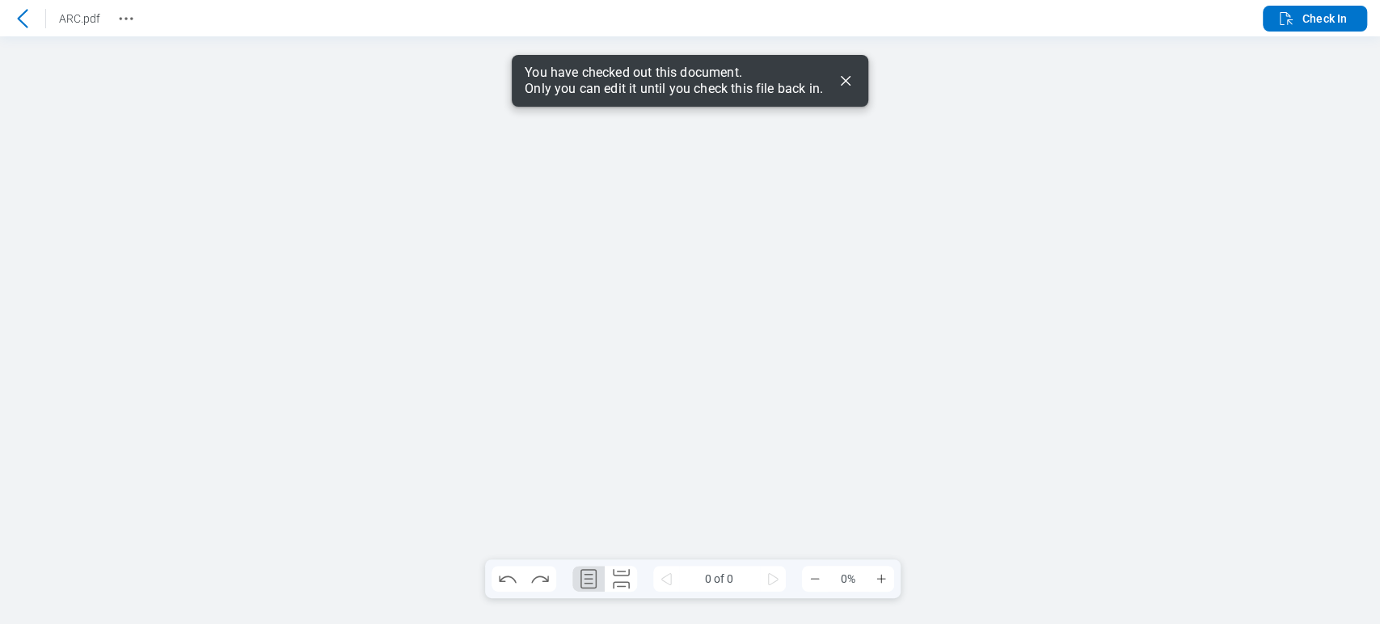
click at [845, 78] on icon "Dismiss" at bounding box center [845, 80] width 19 height 19
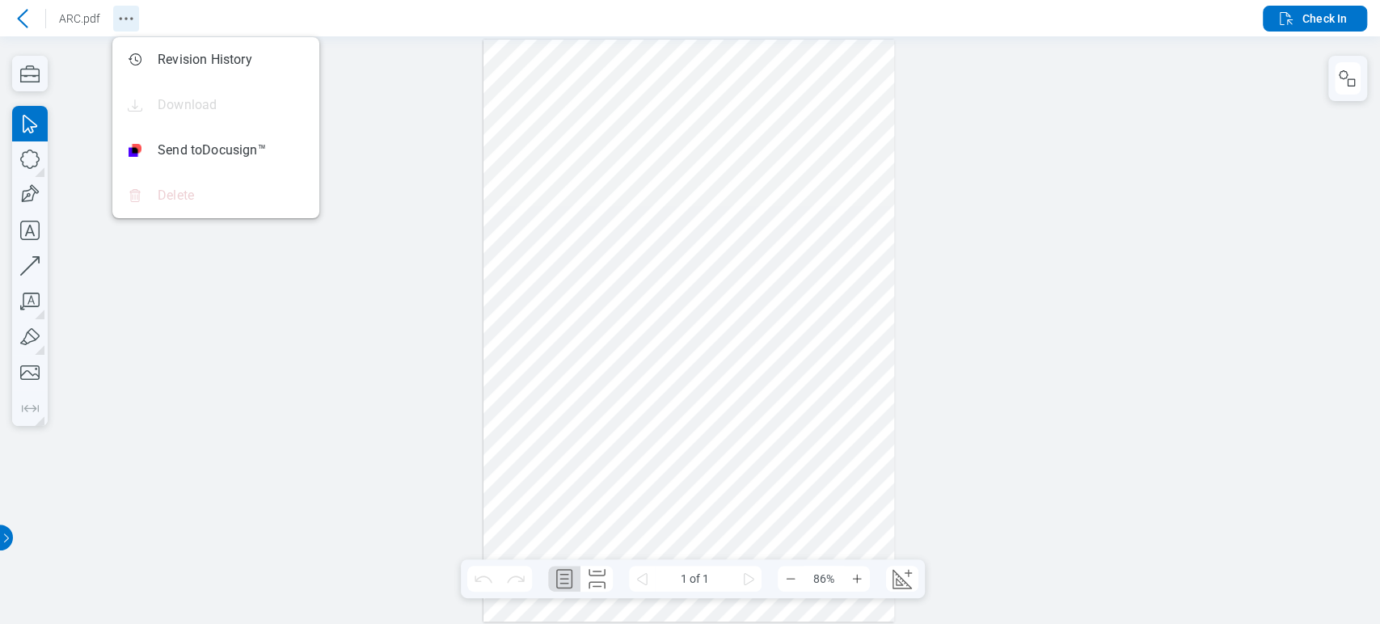
click at [128, 24] on icon "Revision History" at bounding box center [125, 18] width 19 height 19
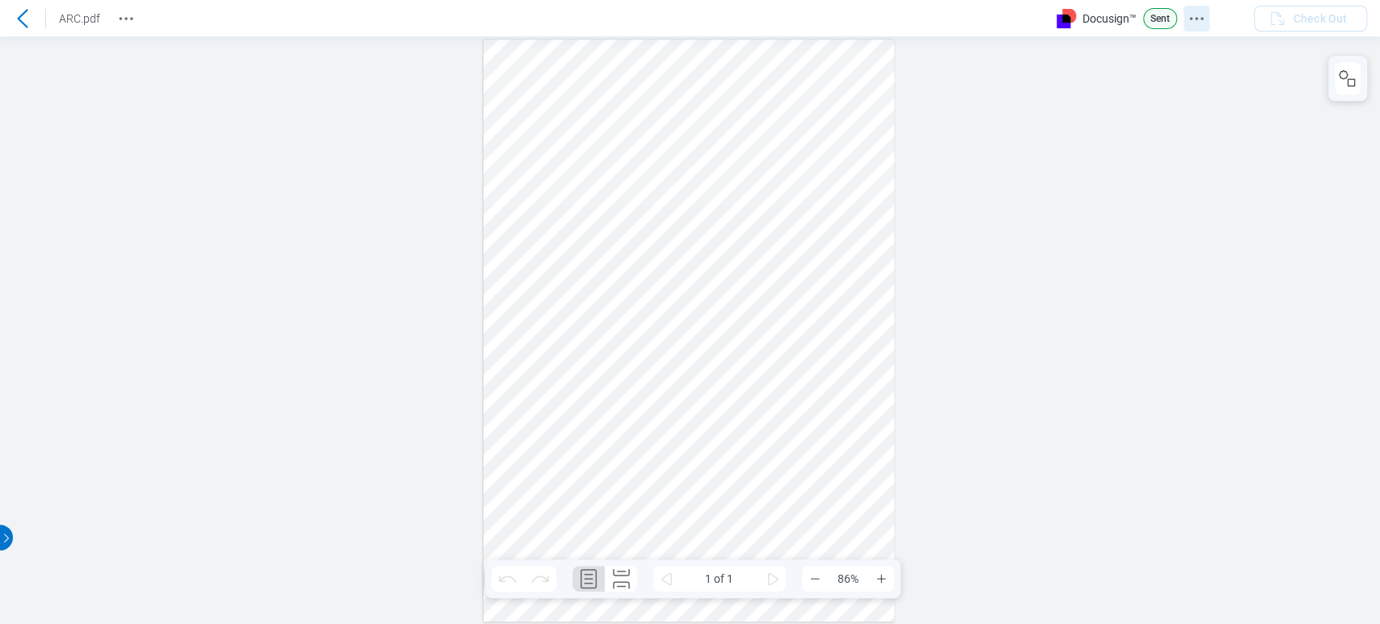
click at [1190, 19] on icon "Docusign Menu" at bounding box center [1196, 18] width 19 height 19
click at [120, 21] on icon "Revision History" at bounding box center [125, 18] width 19 height 19
click at [126, 22] on icon "Revision History" at bounding box center [125, 18] width 19 height 19
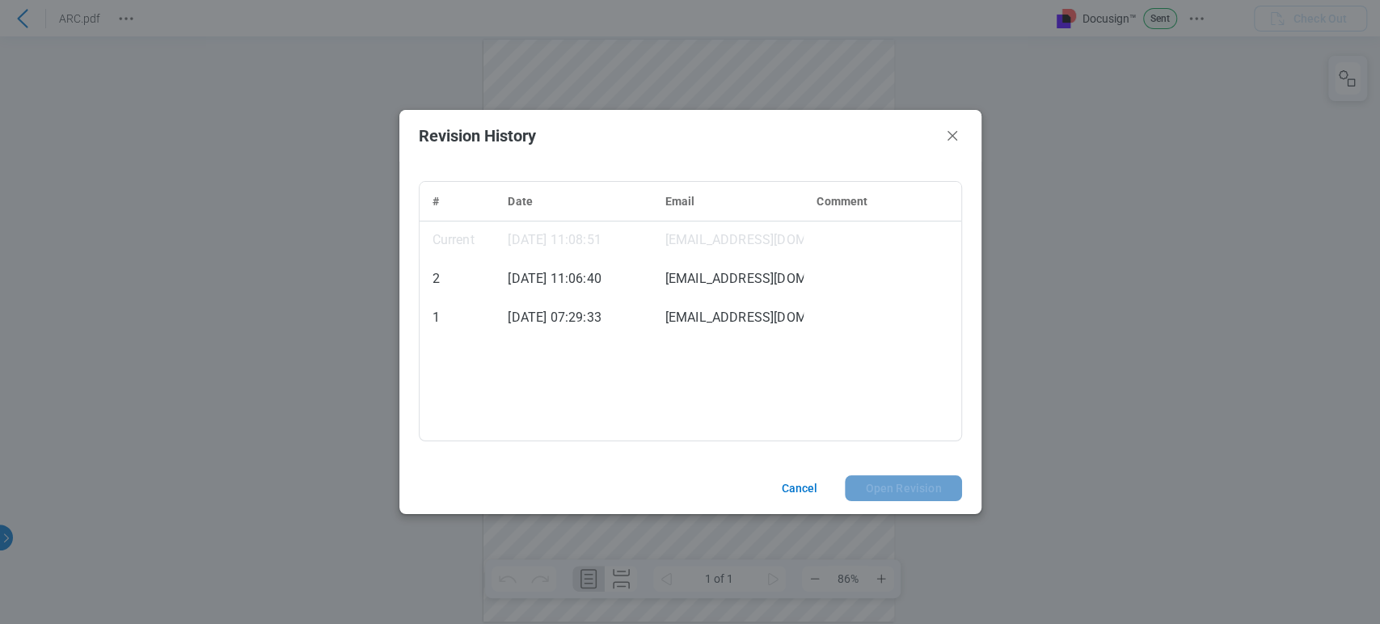
click at [942, 150] on header "Revision History" at bounding box center [690, 136] width 582 height 52
click at [959, 134] on icon "Close" at bounding box center [952, 135] width 19 height 19
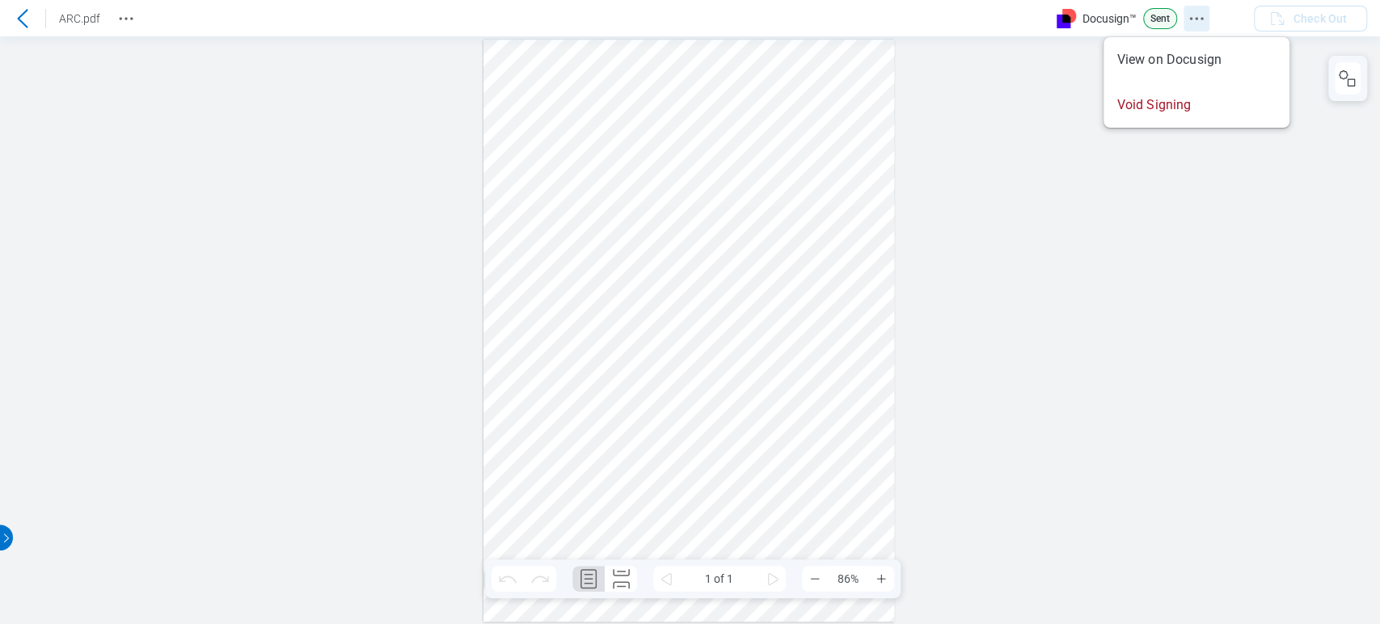
click at [1203, 17] on icon "Docusign Menu" at bounding box center [1196, 18] width 19 height 19
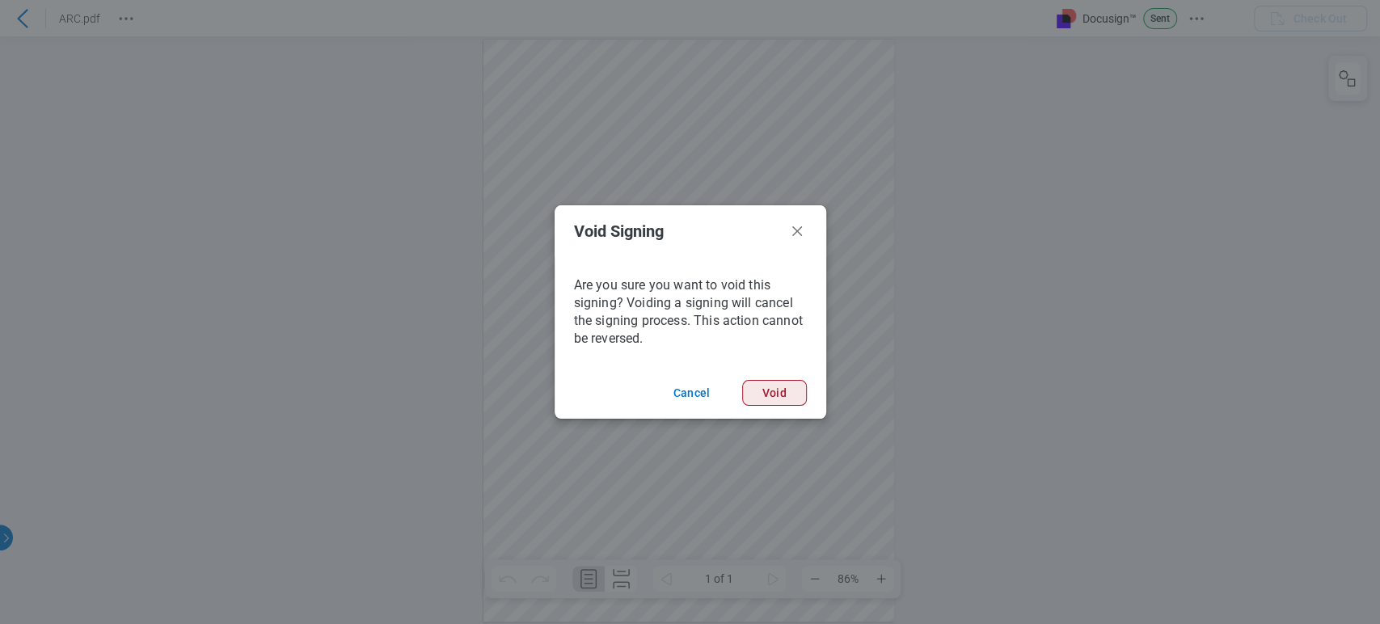
click at [775, 384] on button "Void" at bounding box center [774, 393] width 65 height 26
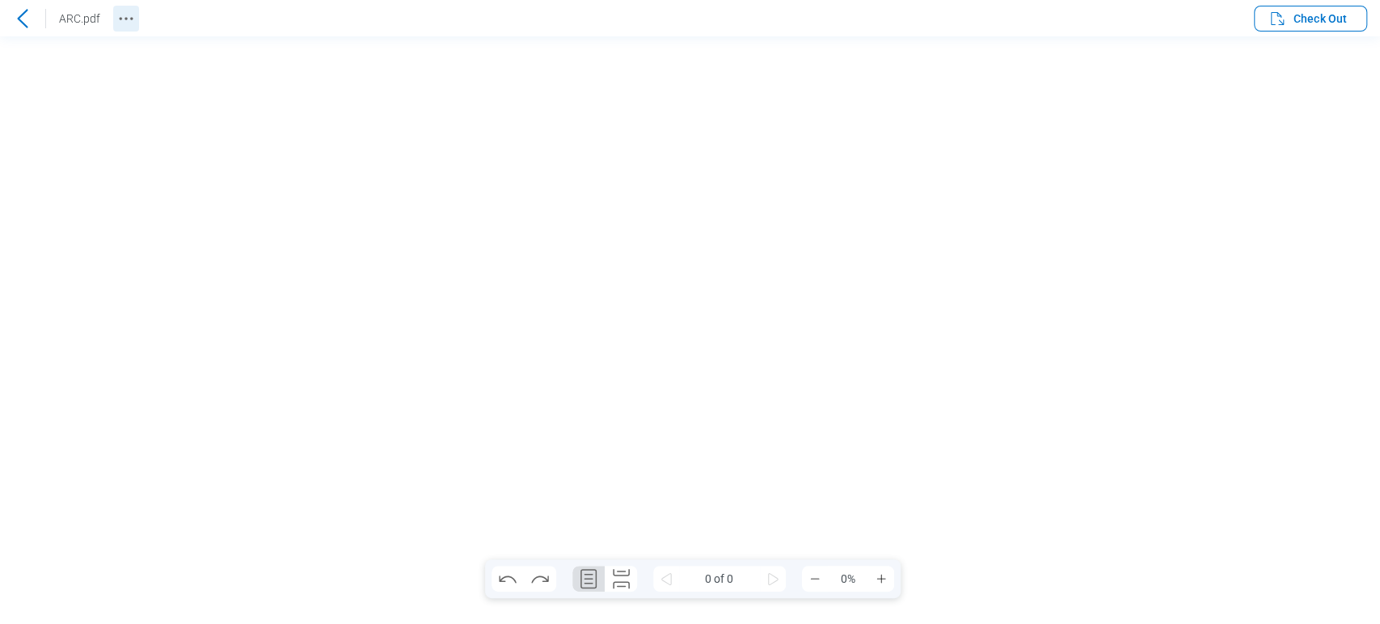
click at [117, 14] on icon "Revision History" at bounding box center [125, 18] width 19 height 19
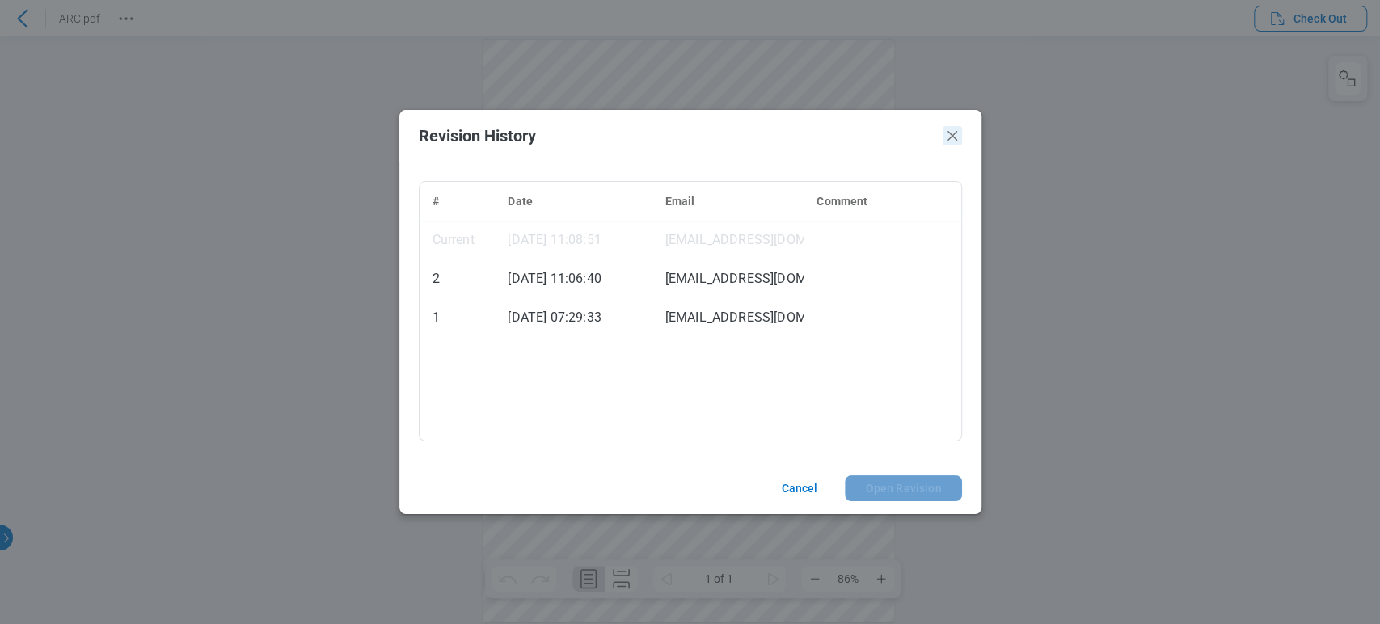
click at [952, 133] on icon "Close" at bounding box center [952, 135] width 19 height 19
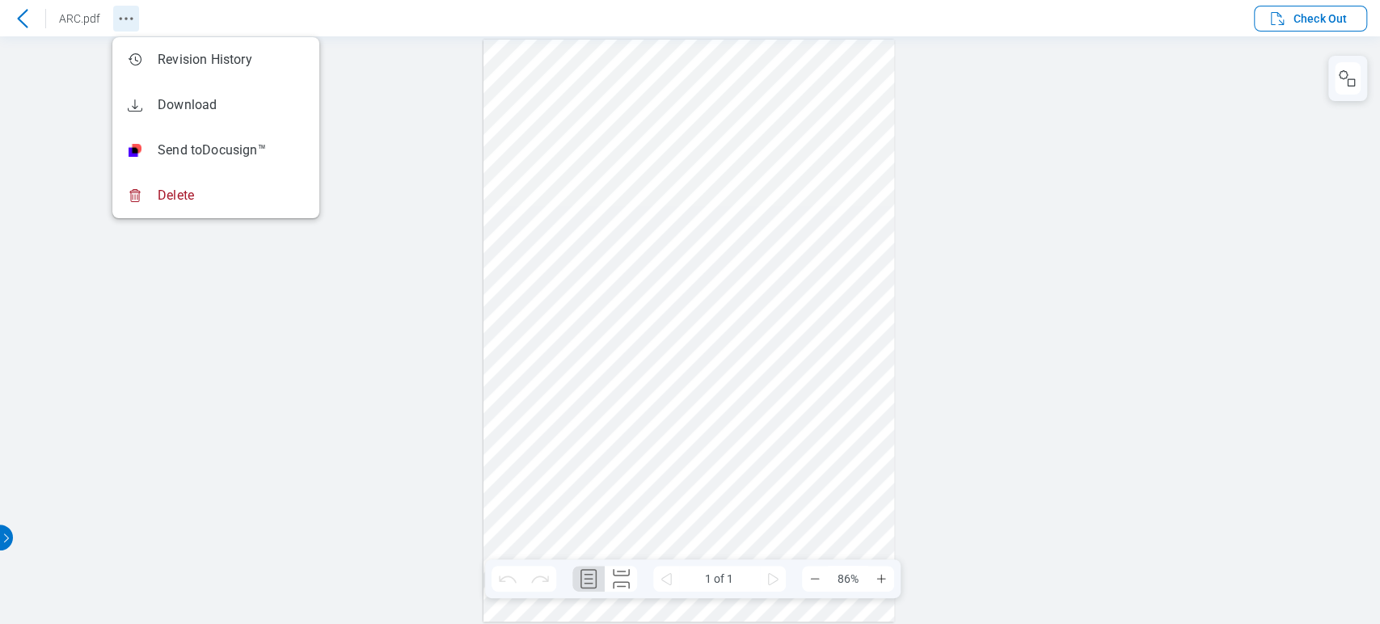
click at [125, 27] on icon "Revision History" at bounding box center [125, 18] width 19 height 19
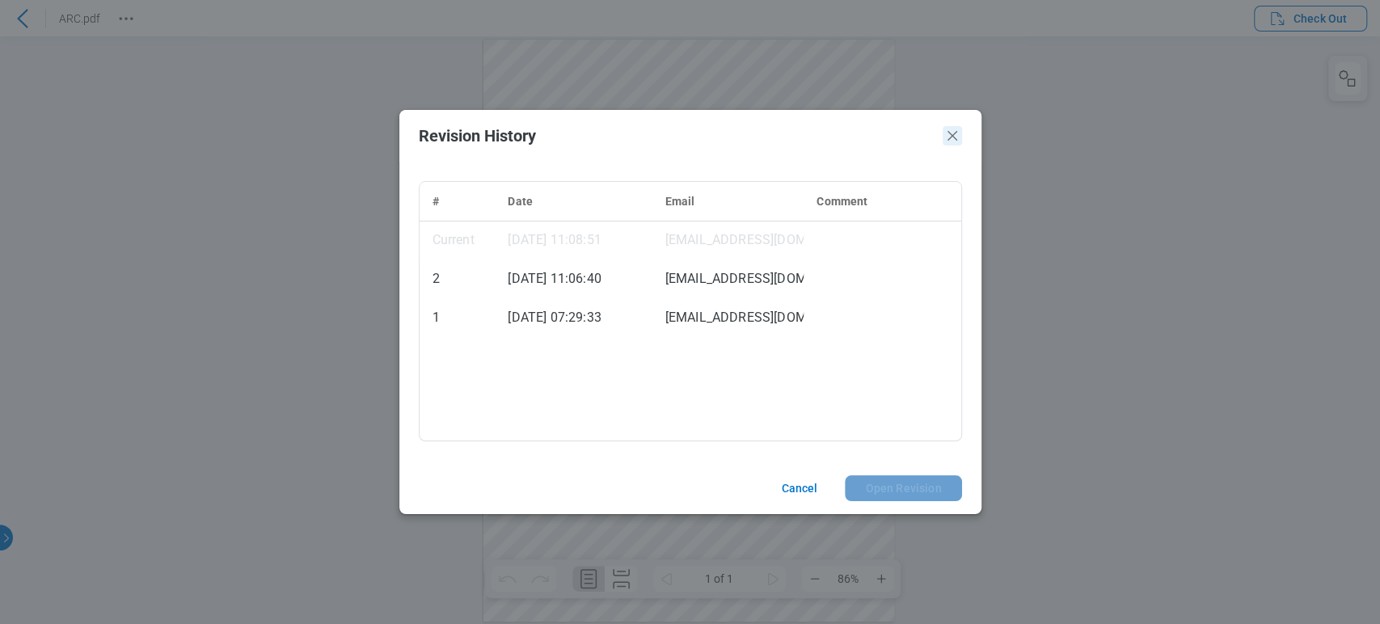
drag, startPoint x: 952, startPoint y: 133, endPoint x: 509, endPoint y: 70, distance: 447.5
click at [952, 133] on icon "Close" at bounding box center [952, 135] width 19 height 19
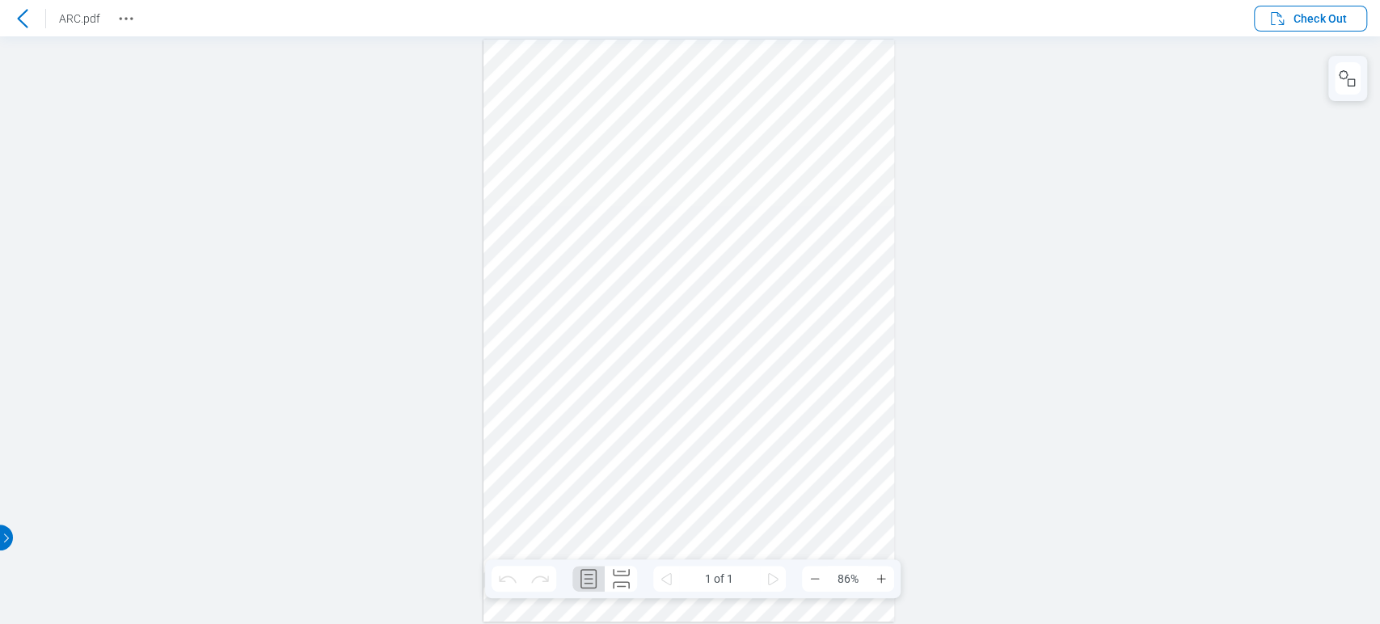
click at [29, 11] on icon at bounding box center [22, 18] width 19 height 19
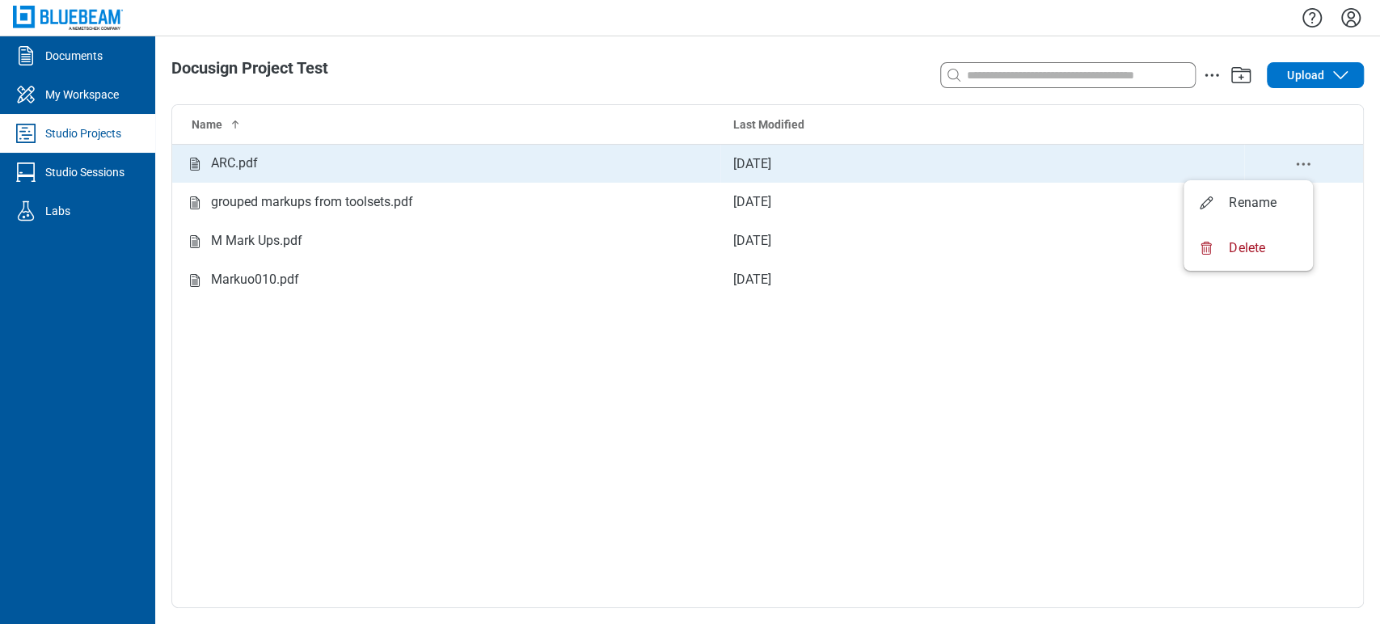
click at [1309, 160] on icon "delete-context-menu" at bounding box center [1303, 163] width 19 height 19
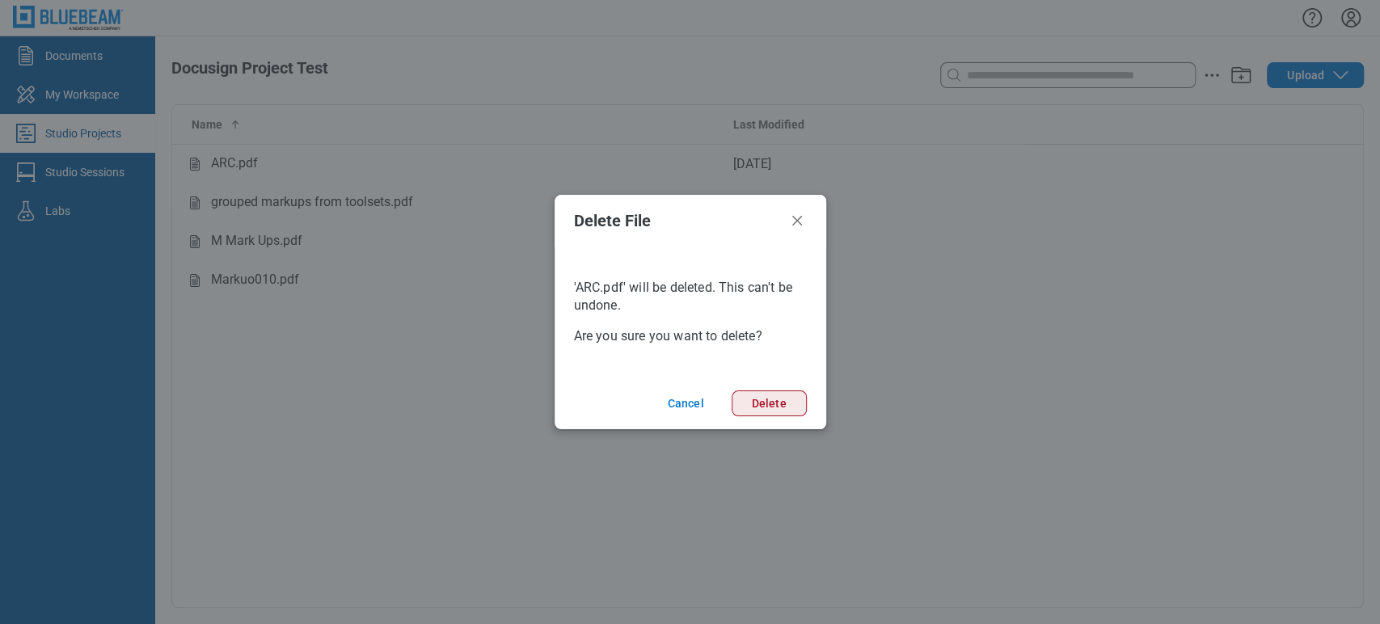
click at [745, 403] on button "Delete" at bounding box center [769, 403] width 75 height 26
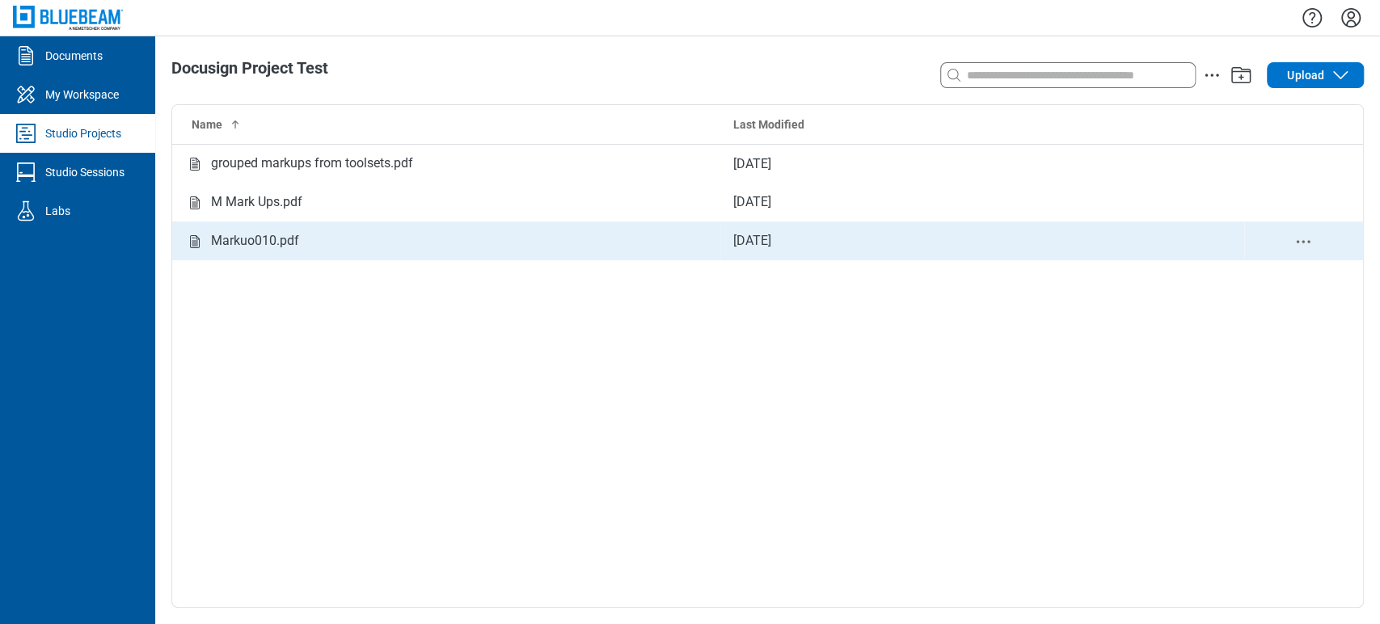
click at [252, 239] on div "Markuo010.pdf" at bounding box center [255, 241] width 88 height 20
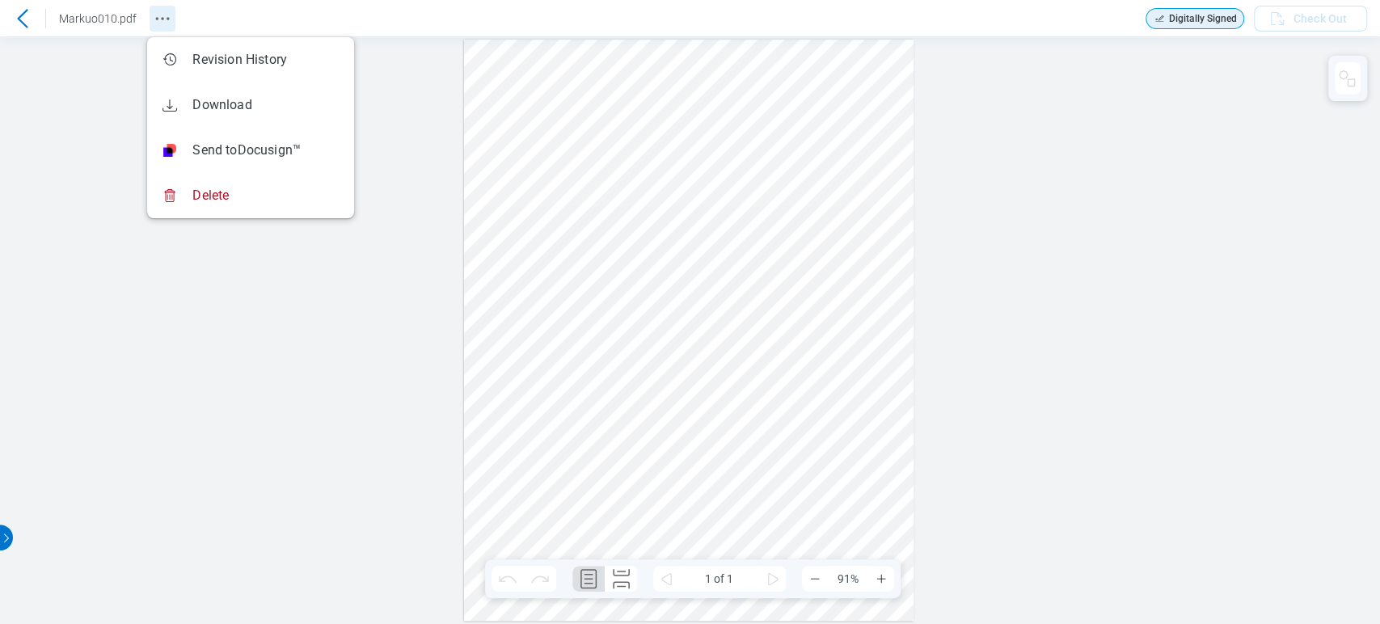
click at [163, 15] on icon "Revision History" at bounding box center [162, 18] width 19 height 19
click at [23, 24] on icon at bounding box center [22, 18] width 19 height 19
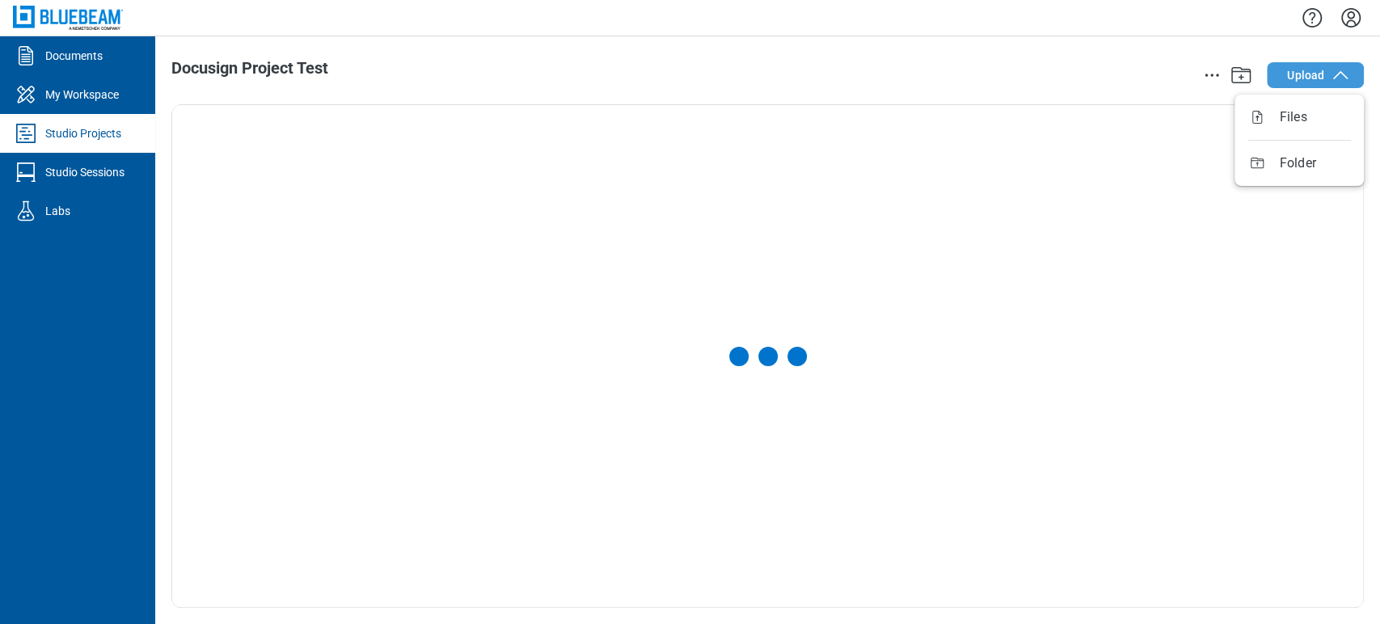
click at [1305, 82] on span "Upload" at bounding box center [1305, 75] width 37 height 16
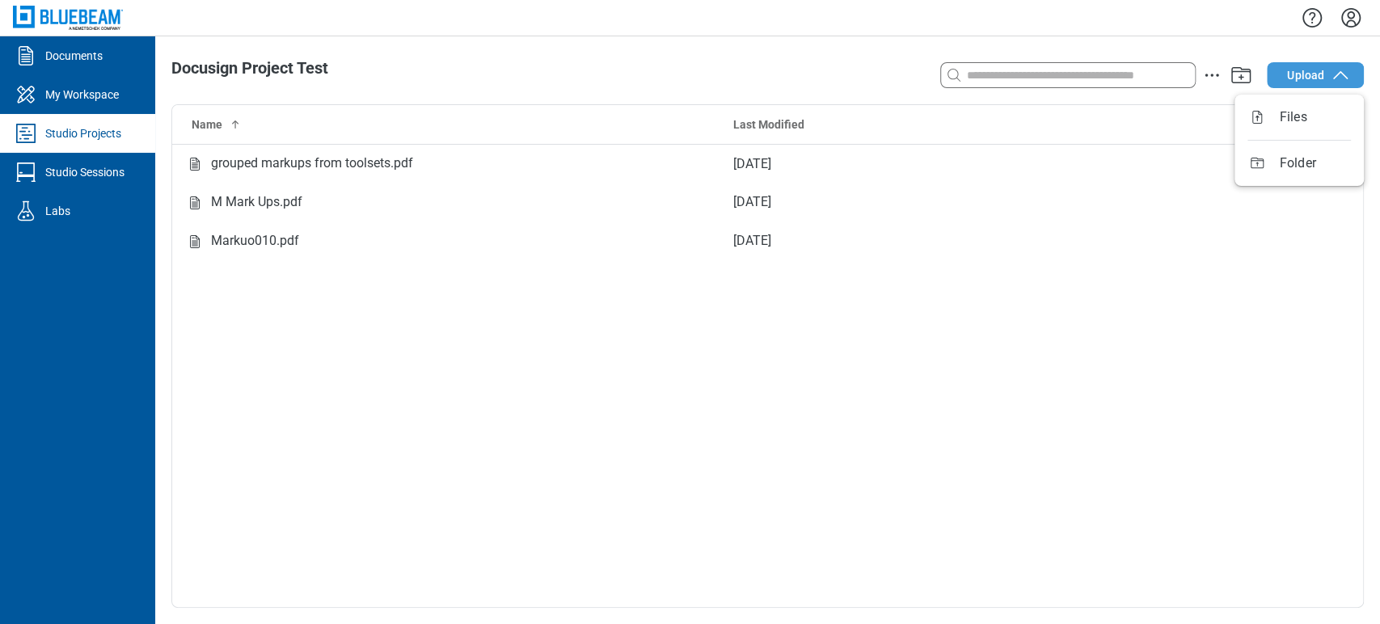
click at [1309, 70] on span "Upload" at bounding box center [1305, 75] width 37 height 16
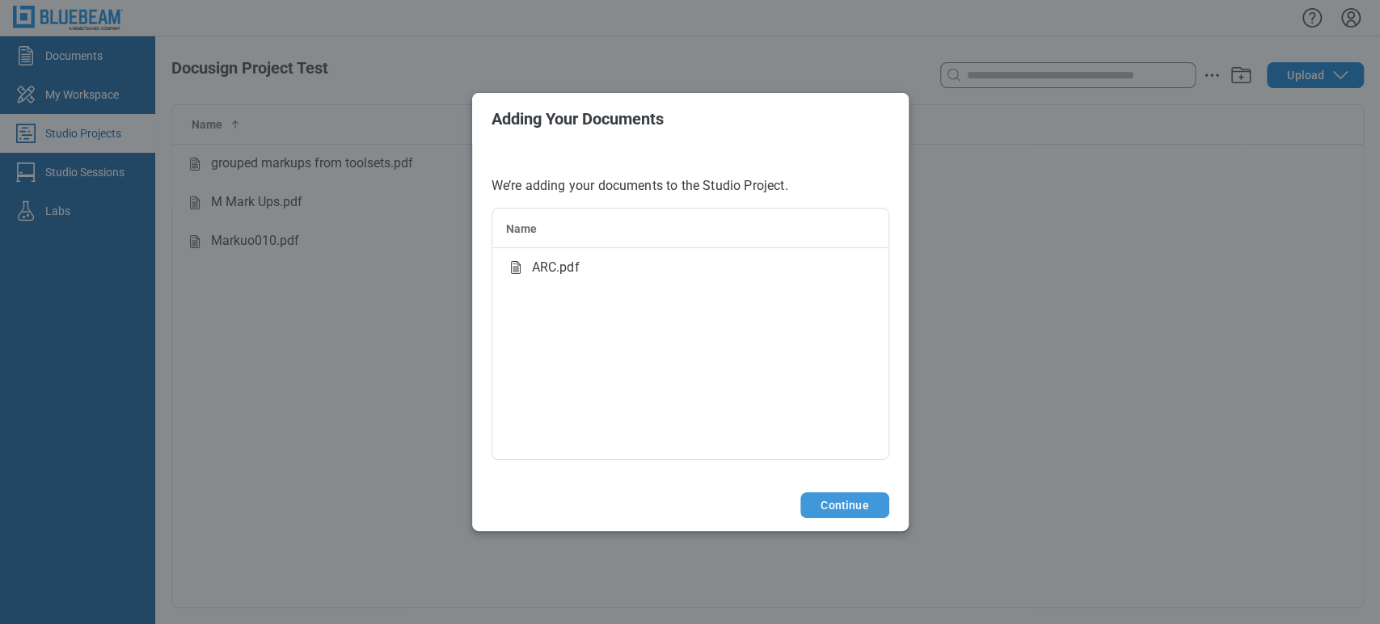
click at [831, 500] on button "Continue" at bounding box center [844, 505] width 88 height 26
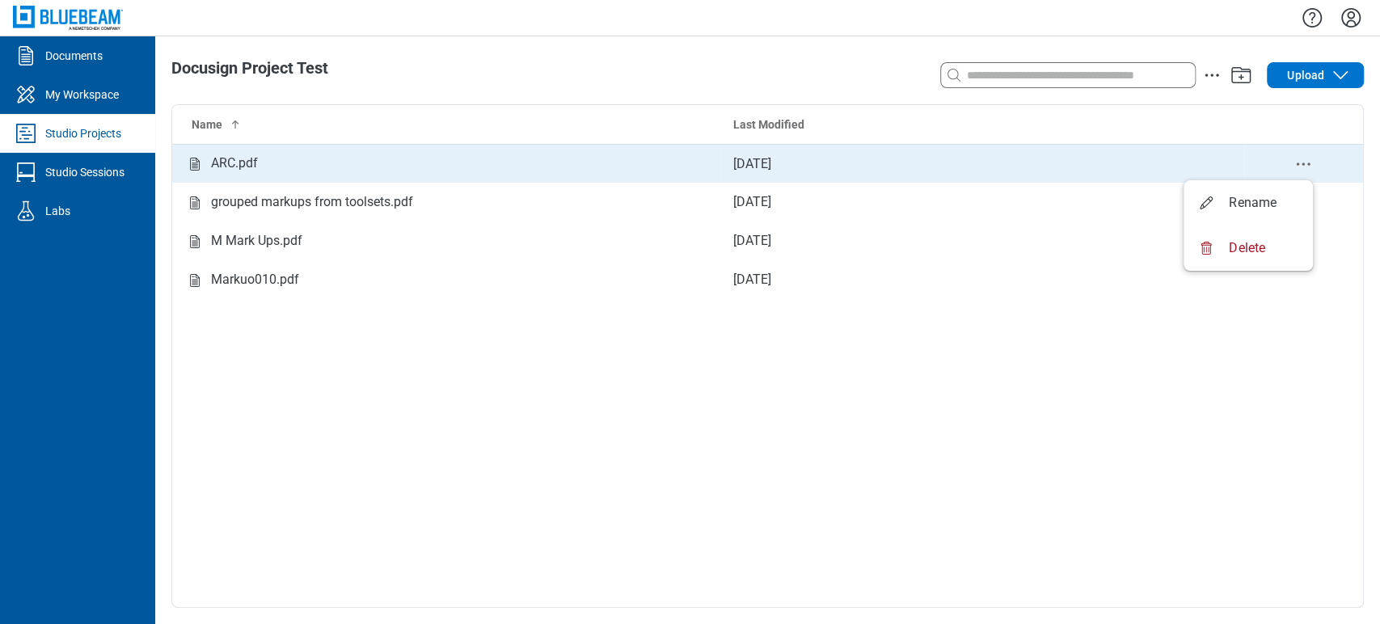
click at [1301, 167] on icon "delete-context-menu" at bounding box center [1303, 163] width 19 height 19
click at [200, 156] on icon "Studio items table" at bounding box center [194, 163] width 19 height 19
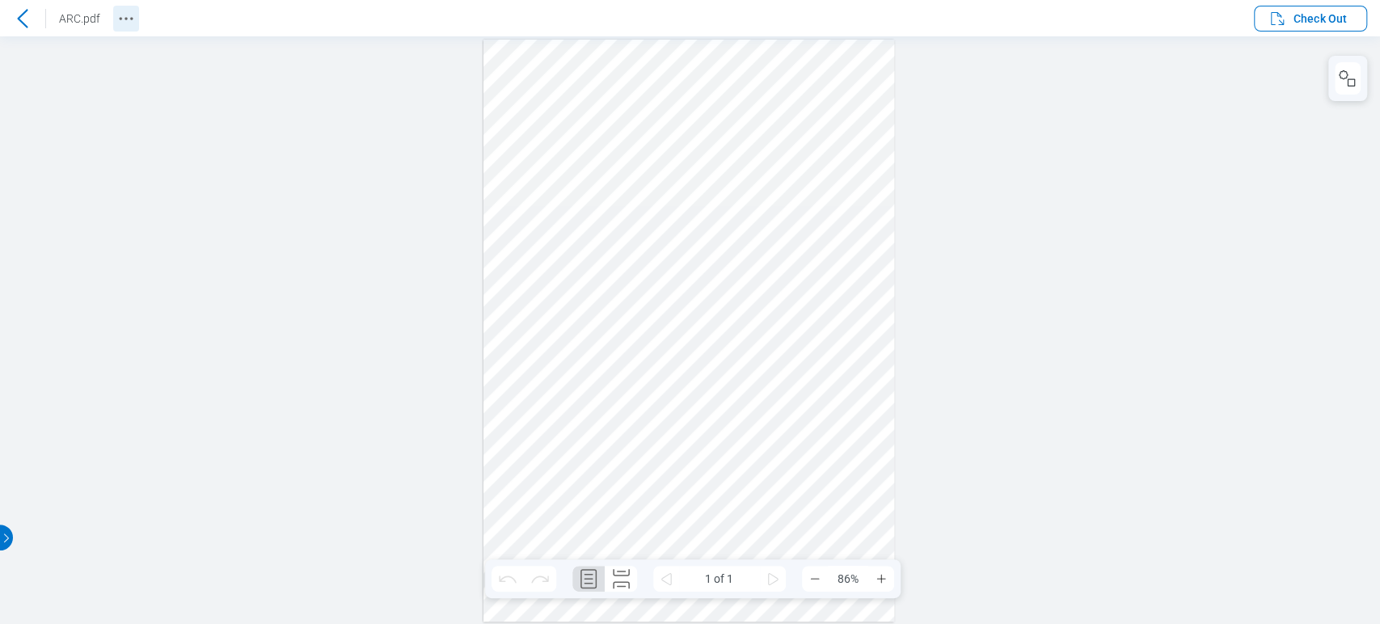
click at [134, 18] on icon "Revision History" at bounding box center [125, 18] width 19 height 19
